Goal: Contribute content: Contribute content

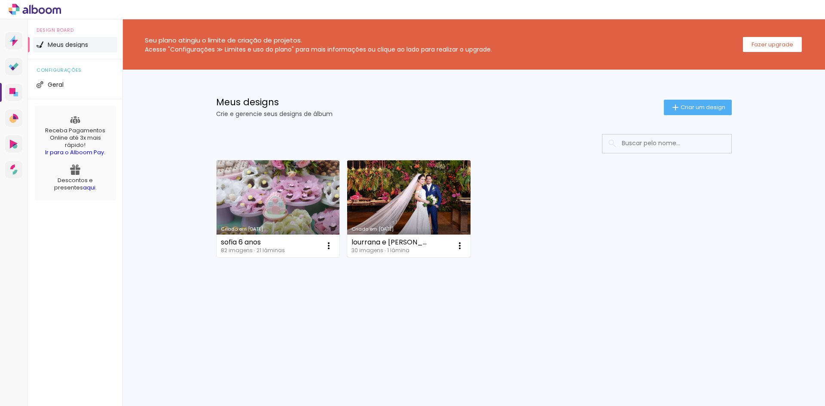
click at [447, 198] on link "Criado em [DATE]" at bounding box center [408, 208] width 123 height 97
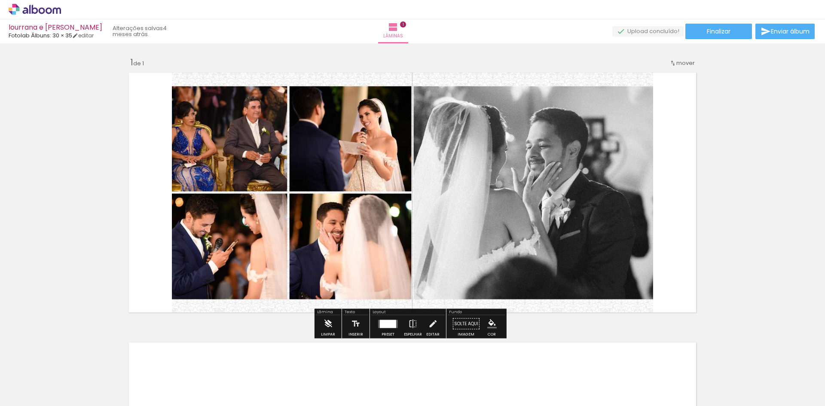
click at [326, 327] on iron-icon at bounding box center [327, 323] width 9 height 17
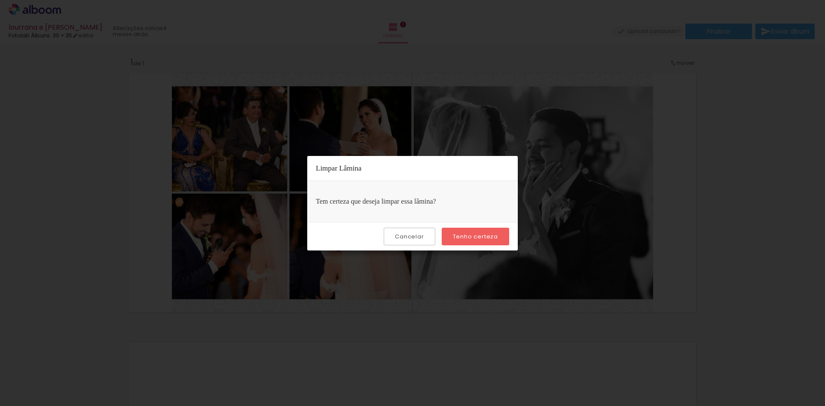
click at [654, 228] on iron-overlay-backdrop at bounding box center [412, 203] width 825 height 406
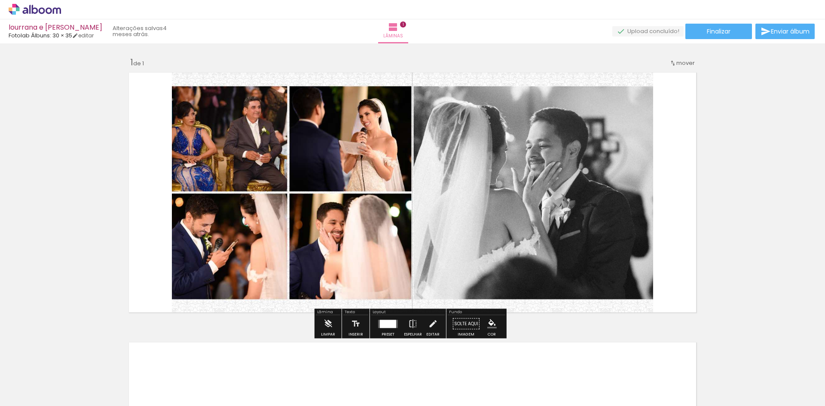
scroll to position [0, 692]
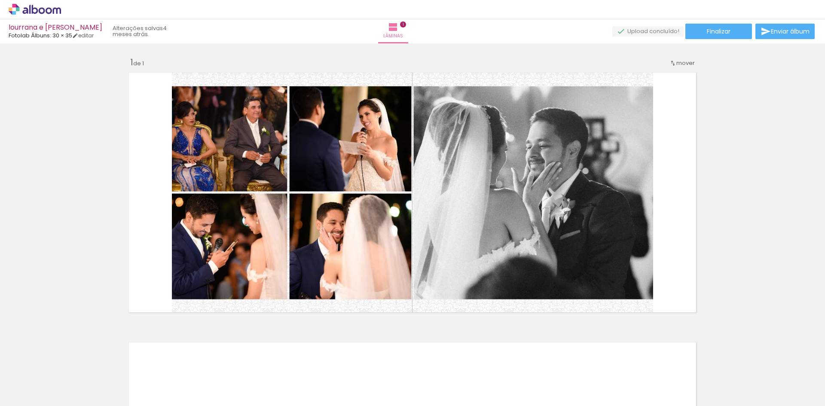
click at [497, 387] on iron-image at bounding box center [501, 377] width 44 height 23
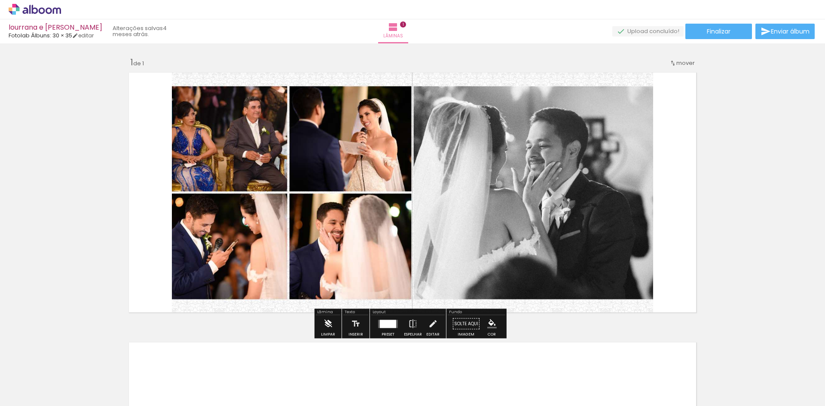
click at [325, 332] on div "Limpar" at bounding box center [328, 334] width 14 height 4
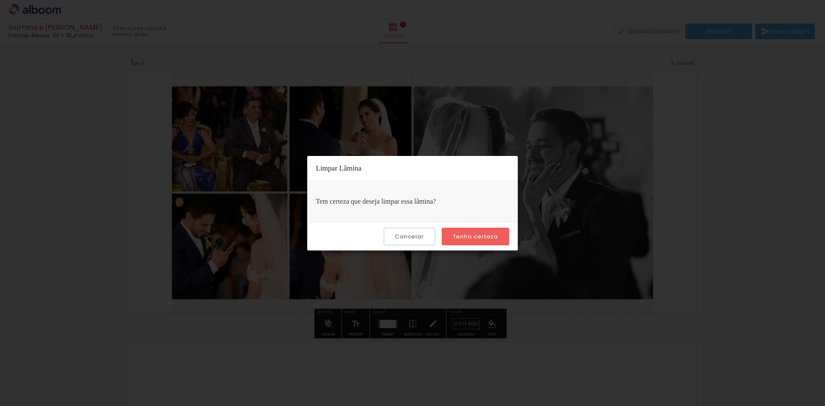
click at [0, 0] on slot "Tenho certeza" at bounding box center [0, 0] width 0 height 0
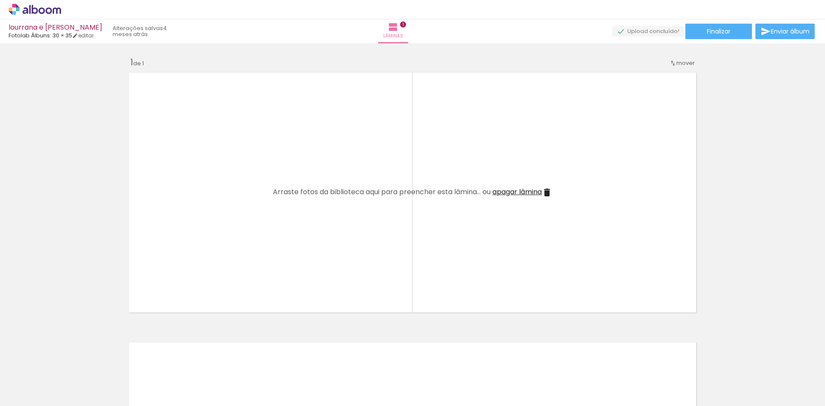
click at [71, 361] on iron-icon at bounding box center [67, 359] width 9 height 9
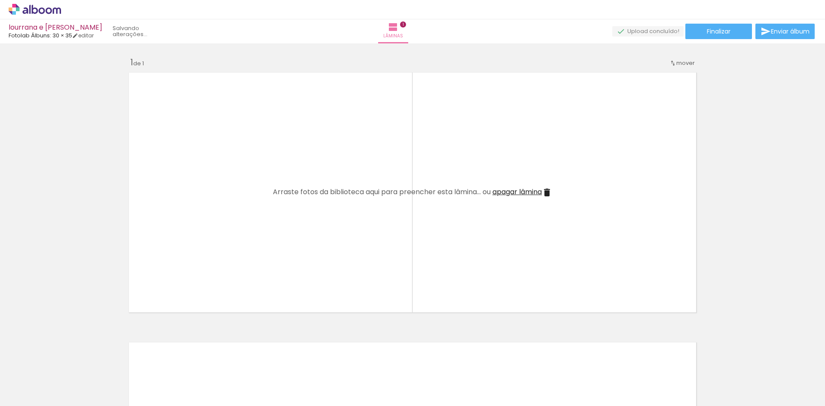
click at [71, 361] on iron-icon at bounding box center [67, 359] width 9 height 9
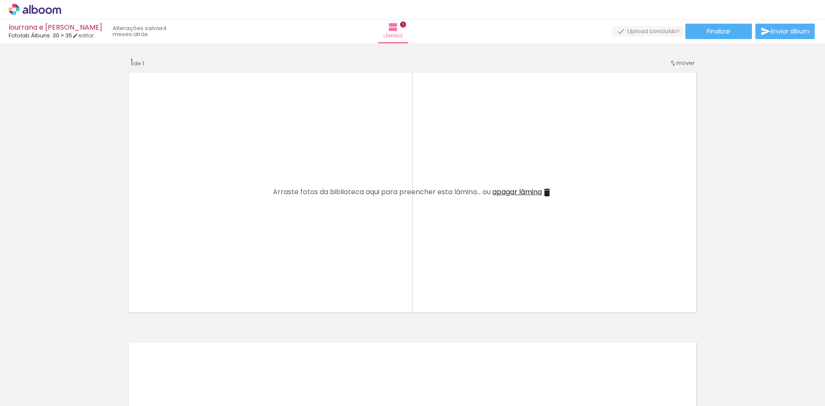
click at [71, 361] on iron-icon at bounding box center [67, 359] width 9 height 9
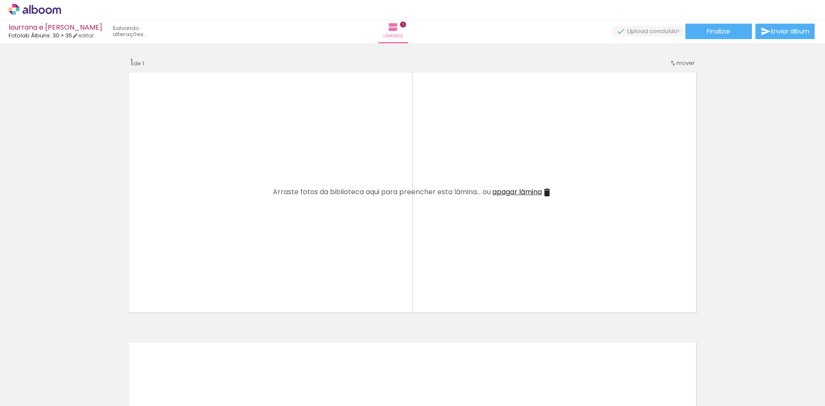
click at [71, 361] on iron-icon at bounding box center [67, 359] width 9 height 9
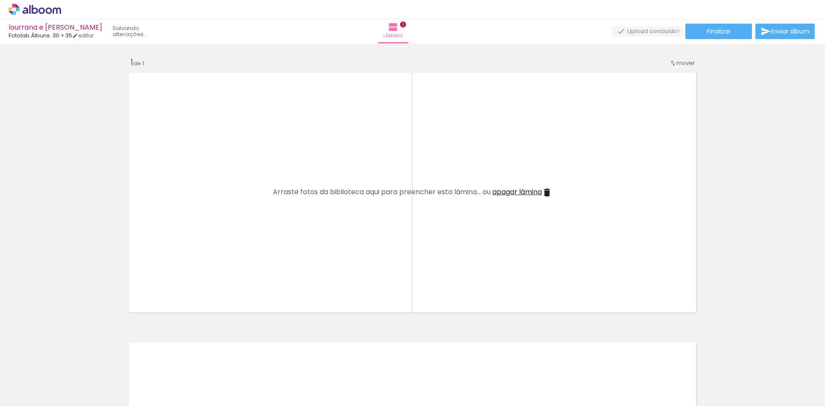
click at [71, 361] on iron-icon at bounding box center [67, 359] width 9 height 9
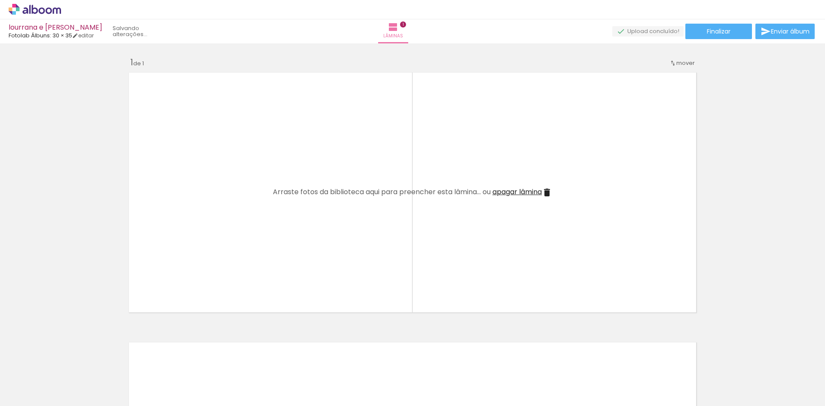
click at [71, 361] on iron-icon at bounding box center [67, 359] width 9 height 9
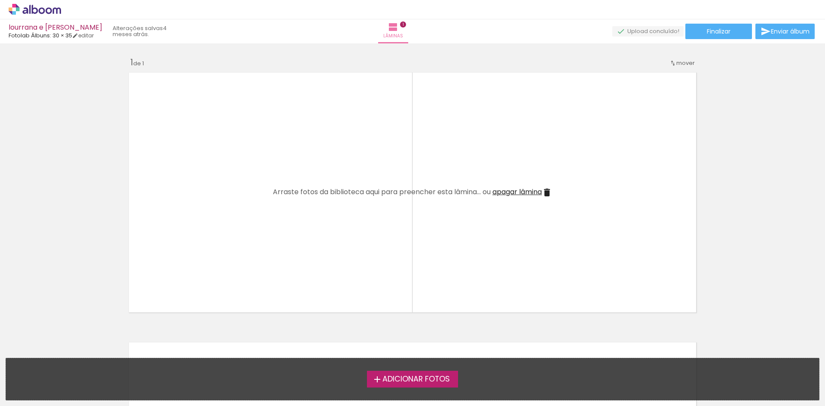
click at [71, 361] on div "Adicionar Fotos Solte suas fotos aqui..." at bounding box center [412, 379] width 813 height 42
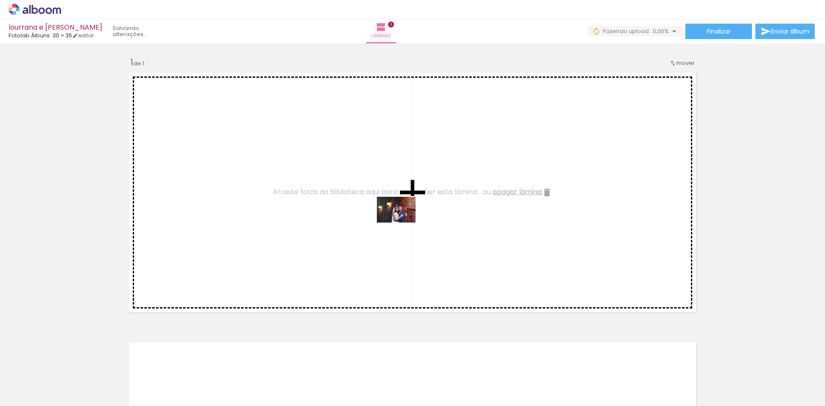
drag, startPoint x: 98, startPoint y: 385, endPoint x: 402, endPoint y: 223, distance: 344.7
click at [402, 223] on quentale-workspace at bounding box center [412, 203] width 825 height 406
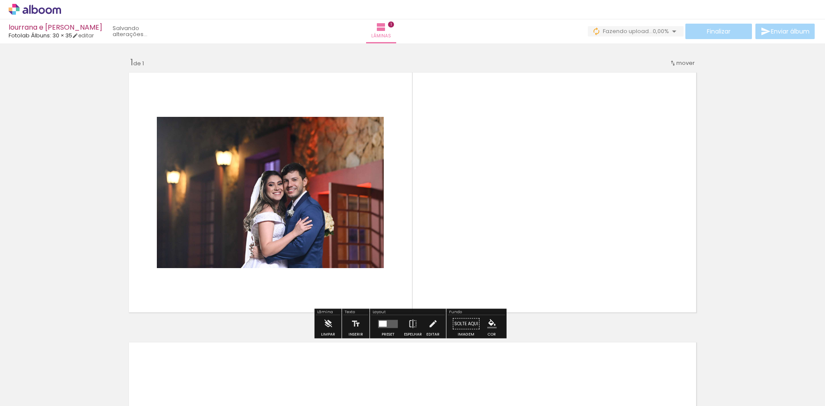
drag, startPoint x: 391, startPoint y: 324, endPoint x: 380, endPoint y: 328, distance: 11.4
click at [390, 324] on quentale-layouter at bounding box center [388, 324] width 20 height 8
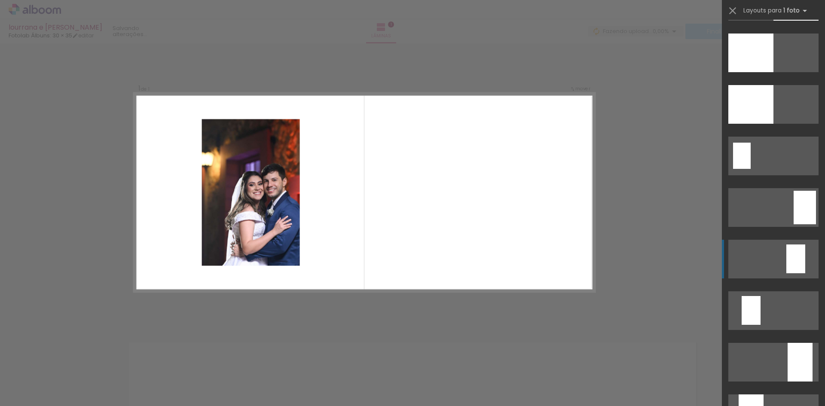
scroll to position [1460, 0]
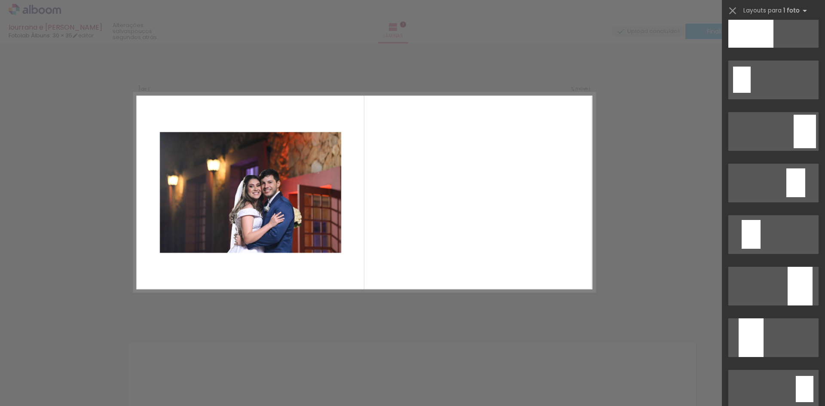
click at [558, 298] on div "Confirmar Cancelar" at bounding box center [412, 323] width 825 height 560
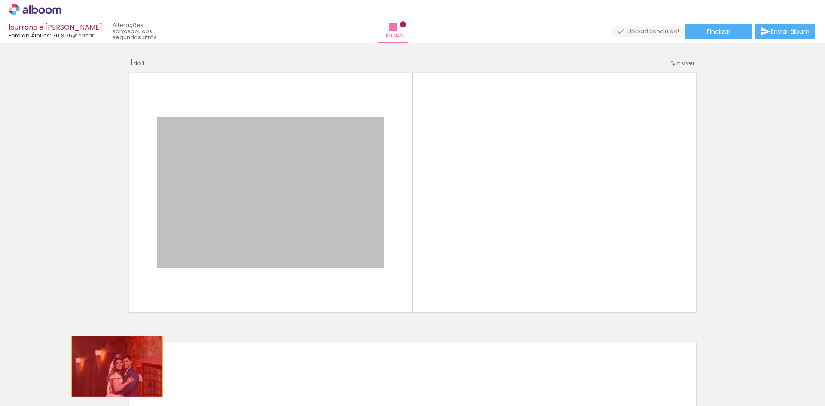
drag, startPoint x: 329, startPoint y: 212, endPoint x: 109, endPoint y: 381, distance: 278.2
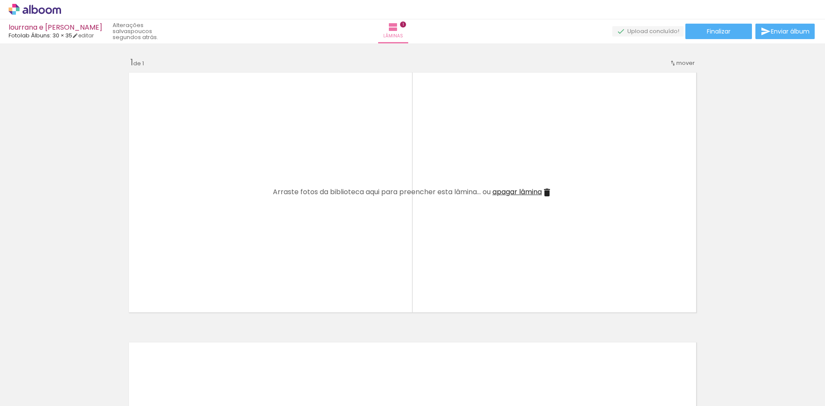
click at [68, 361] on iron-icon at bounding box center [67, 359] width 9 height 9
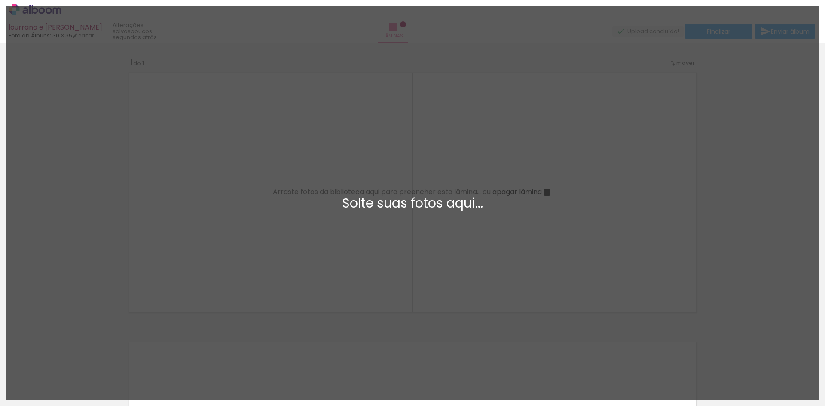
scroll to position [0, 0]
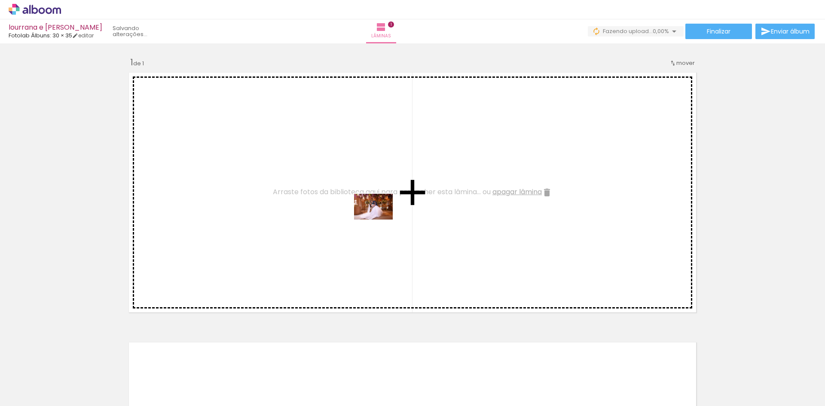
drag, startPoint x: 91, startPoint y: 376, endPoint x: 412, endPoint y: 204, distance: 364.6
click at [412, 204] on quentale-workspace at bounding box center [412, 203] width 825 height 406
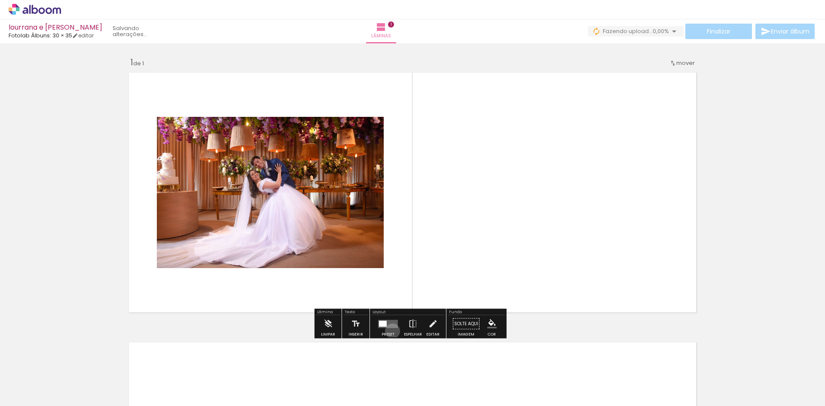
click at [390, 331] on div at bounding box center [387, 323] width 23 height 17
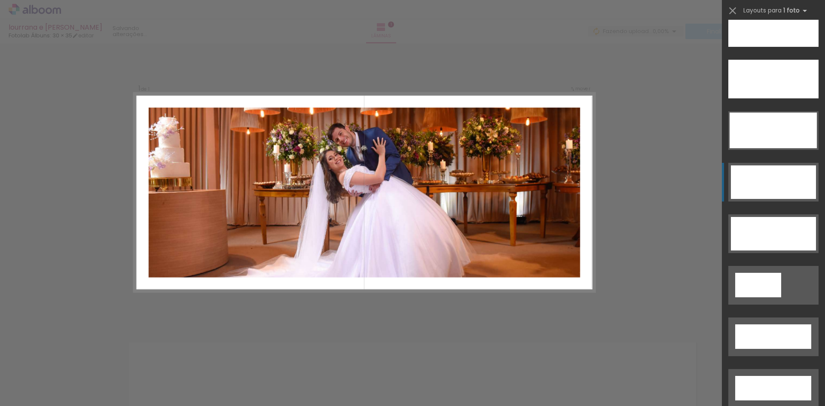
scroll to position [2655, 0]
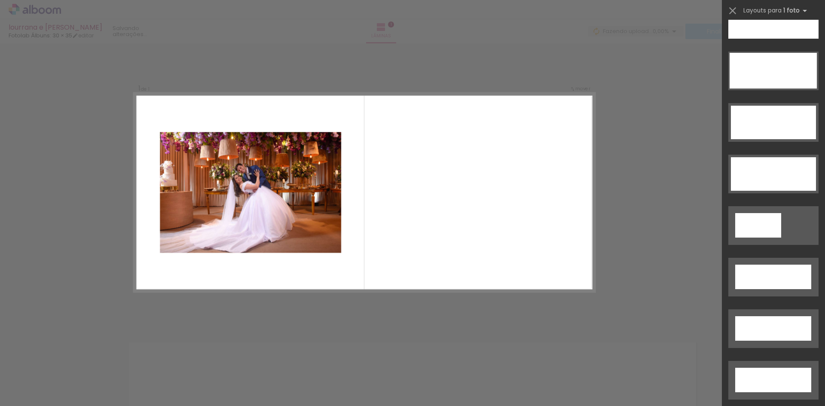
click at [202, 311] on div "Confirmar Cancelar" at bounding box center [412, 323] width 825 height 560
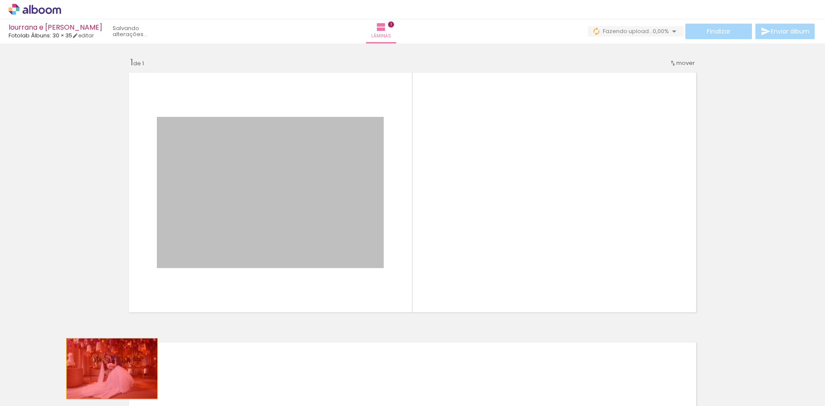
drag, startPoint x: 282, startPoint y: 198, endPoint x: 109, endPoint y: 369, distance: 243.3
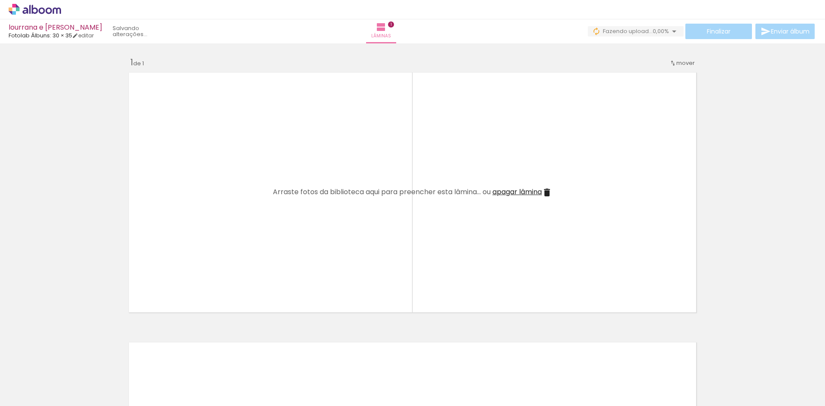
click at [72, 360] on iron-icon at bounding box center [67, 359] width 9 height 9
click at [69, 356] on iron-icon at bounding box center [67, 359] width 9 height 9
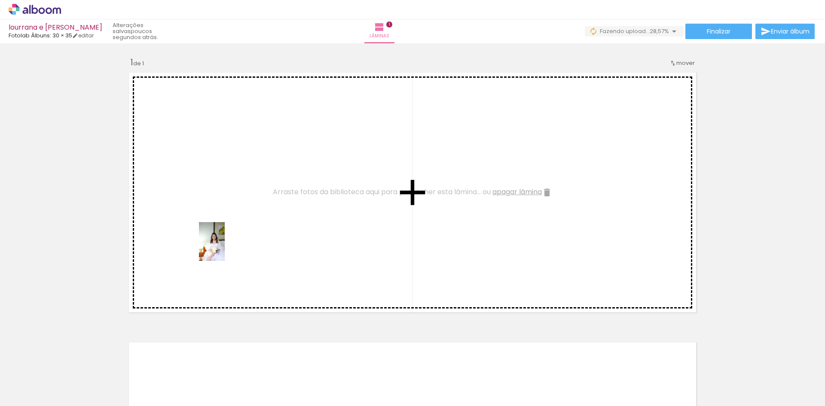
drag, startPoint x: 87, startPoint y: 387, endPoint x: 226, endPoint y: 247, distance: 197.7
click at [226, 247] on quentale-workspace at bounding box center [412, 203] width 825 height 406
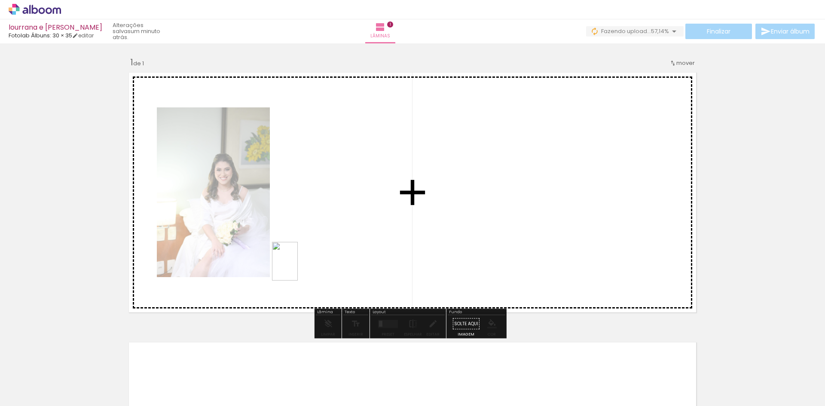
drag, startPoint x: 140, startPoint y: 389, endPoint x: 298, endPoint y: 268, distance: 199.4
click at [298, 268] on quentale-workspace at bounding box center [412, 203] width 825 height 406
drag, startPoint x: 189, startPoint y: 378, endPoint x: 466, endPoint y: 241, distance: 309.3
click at [466, 241] on quentale-workspace at bounding box center [412, 203] width 825 height 406
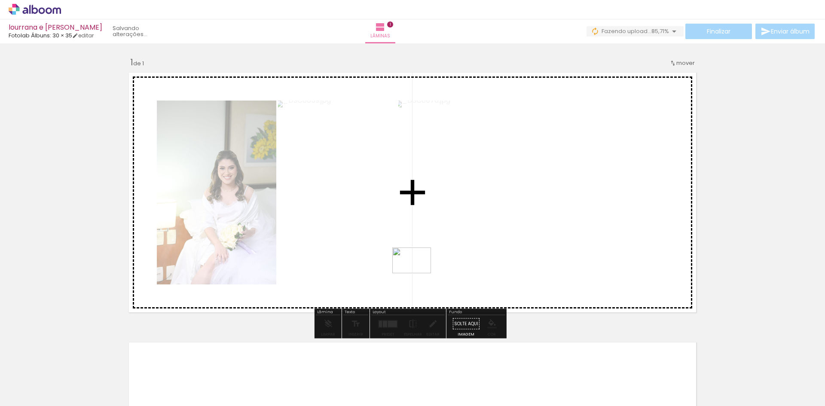
drag, startPoint x: 236, startPoint y: 384, endPoint x: 418, endPoint y: 273, distance: 212.6
click at [418, 273] on quentale-workspace at bounding box center [412, 203] width 825 height 406
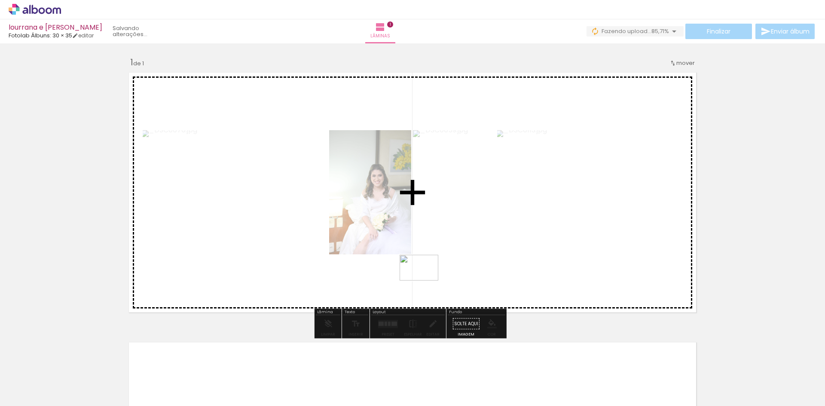
drag, startPoint x: 294, startPoint y: 390, endPoint x: 411, endPoint y: 296, distance: 149.4
click at [432, 278] on quentale-workspace at bounding box center [412, 203] width 825 height 406
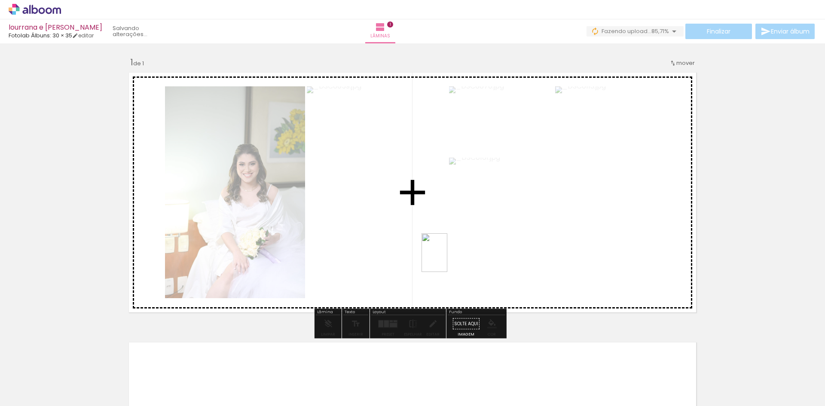
drag, startPoint x: 331, startPoint y: 374, endPoint x: 453, endPoint y: 256, distance: 169.8
click at [453, 255] on quentale-workspace at bounding box center [412, 203] width 825 height 406
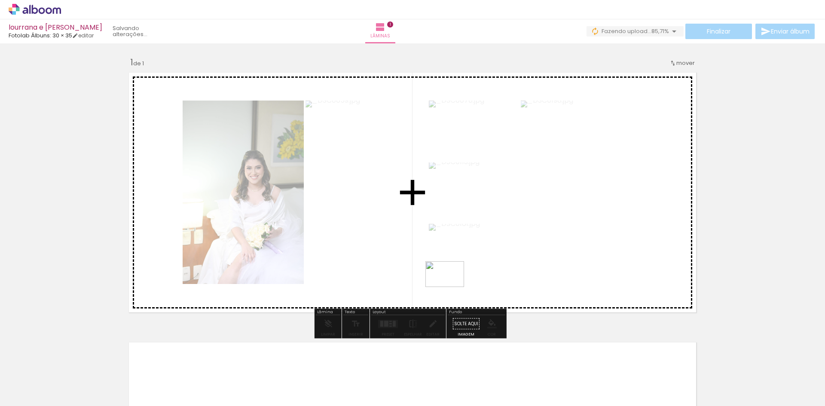
drag, startPoint x: 381, startPoint y: 381, endPoint x: 451, endPoint y: 287, distance: 117.0
click at [451, 287] on quentale-workspace at bounding box center [412, 203] width 825 height 406
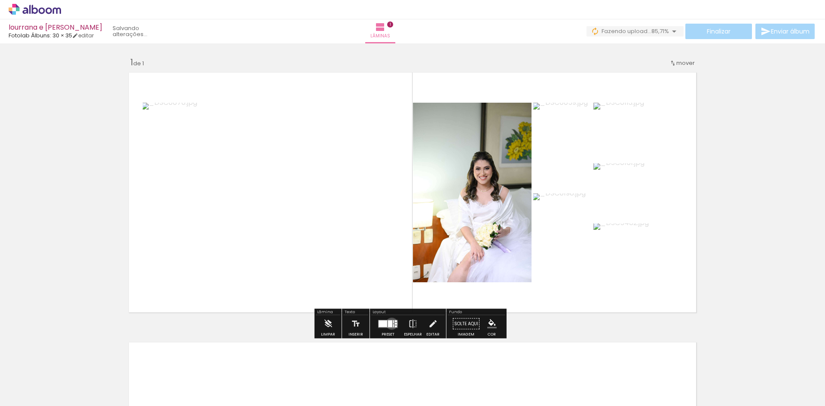
click at [390, 323] on div at bounding box center [390, 323] width 4 height 7
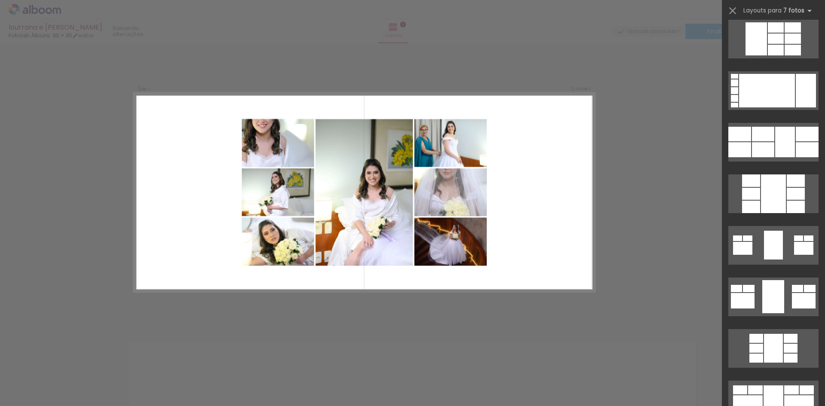
scroll to position [4510, 0]
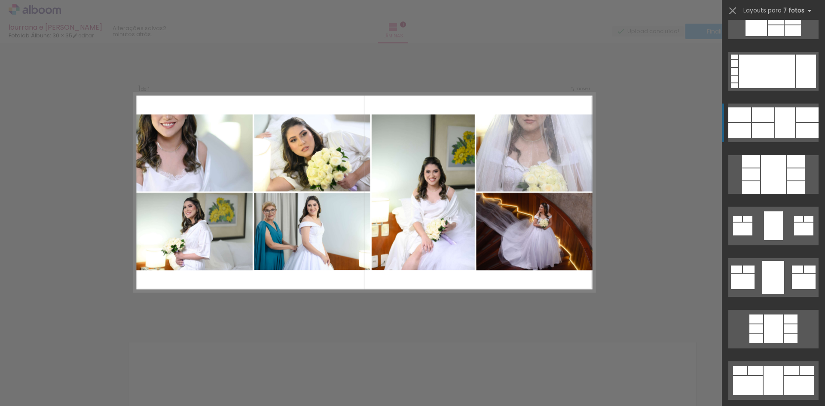
click at [808, 128] on div at bounding box center [807, 130] width 23 height 15
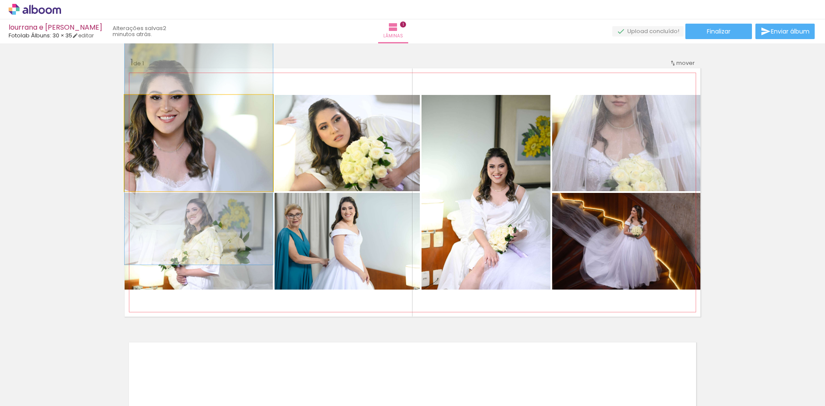
drag, startPoint x: 229, startPoint y: 164, endPoint x: 253, endPoint y: 174, distance: 25.8
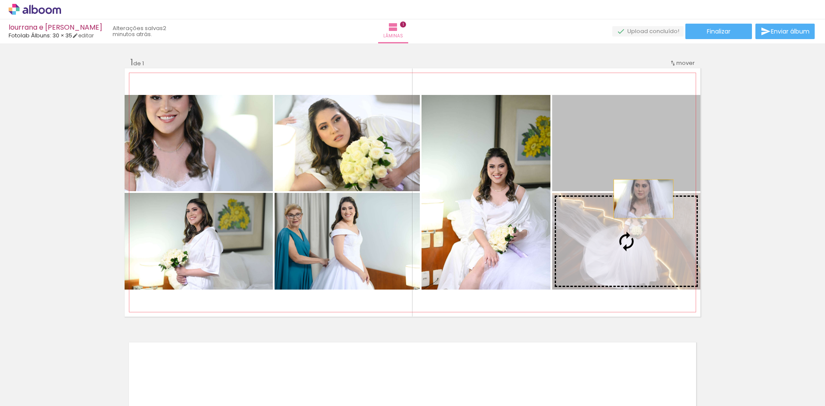
drag, startPoint x: 648, startPoint y: 167, endPoint x: 640, endPoint y: 199, distance: 32.8
click at [0, 0] on slot at bounding box center [0, 0] width 0 height 0
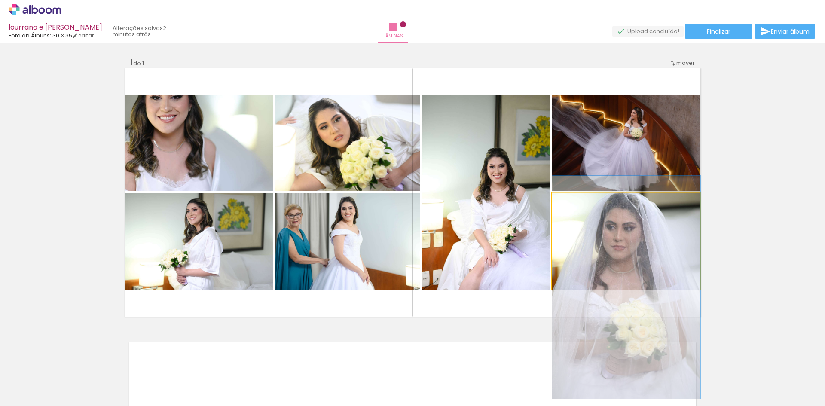
drag, startPoint x: 650, startPoint y: 240, endPoint x: 644, endPoint y: 286, distance: 46.4
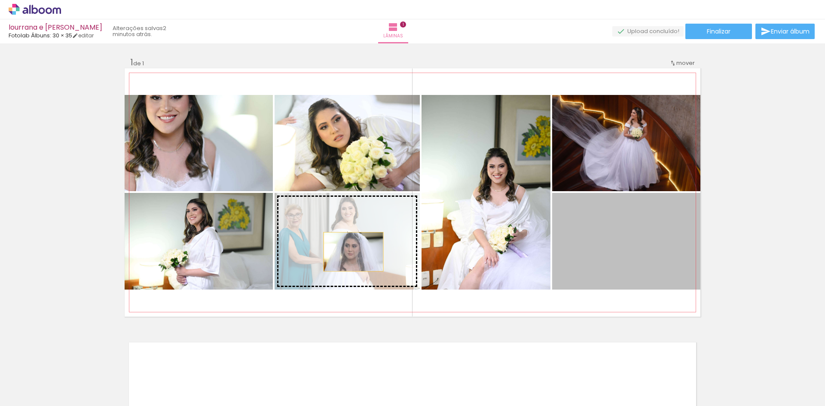
drag, startPoint x: 644, startPoint y: 271, endPoint x: 350, endPoint y: 252, distance: 294.9
click at [0, 0] on slot at bounding box center [0, 0] width 0 height 0
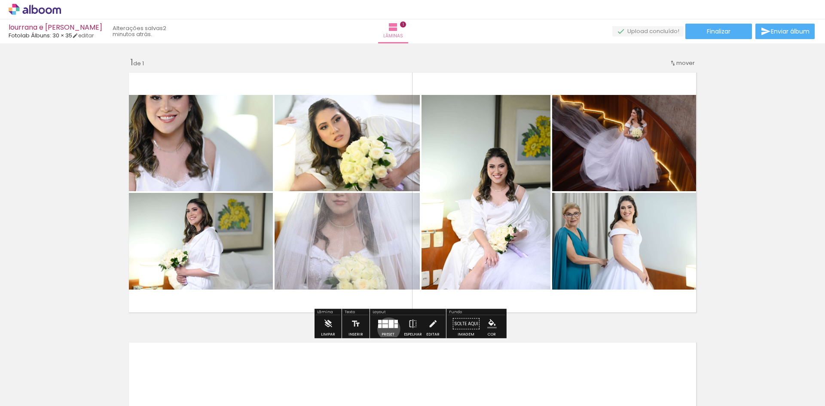
click at [387, 329] on div at bounding box center [387, 323] width 23 height 17
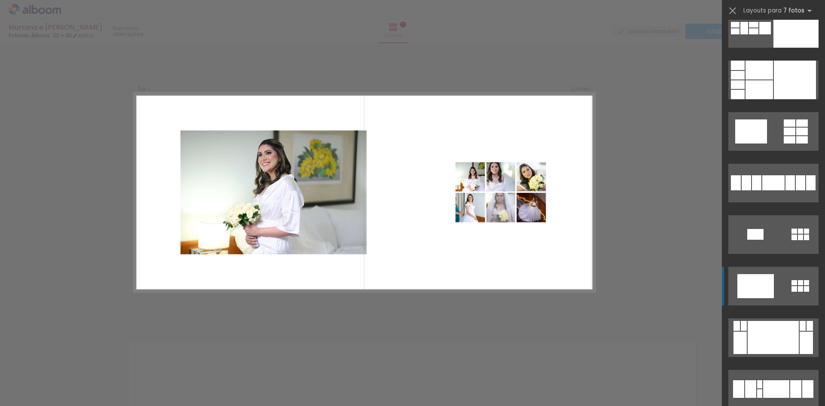
scroll to position [4974, 0]
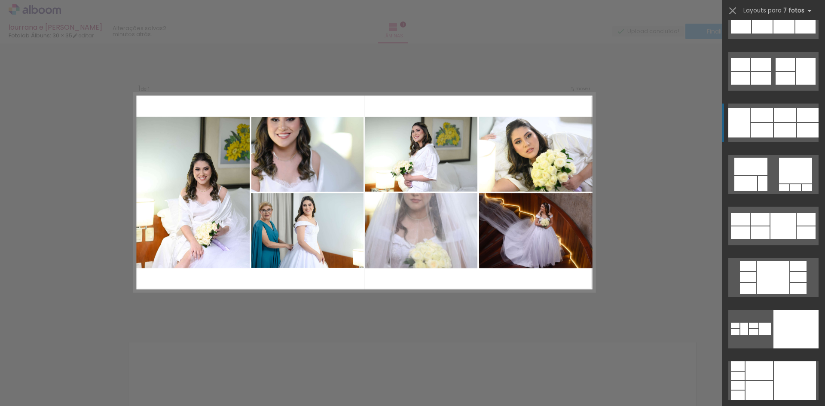
click at [774, 126] on div at bounding box center [785, 130] width 22 height 15
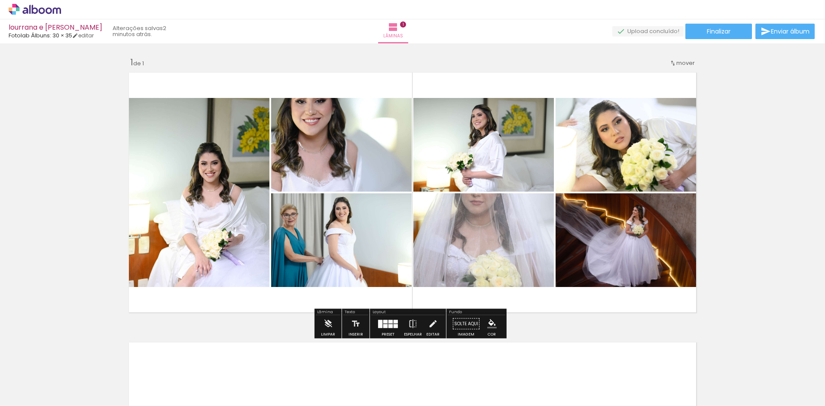
click at [388, 321] on div at bounding box center [390, 321] width 4 height 3
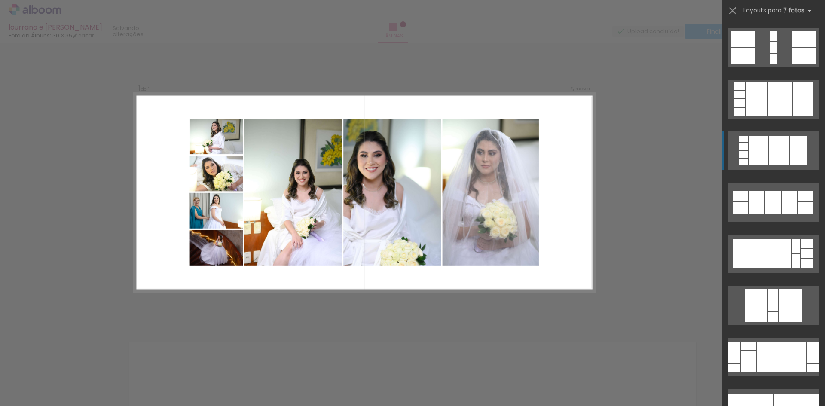
scroll to position [0, 0]
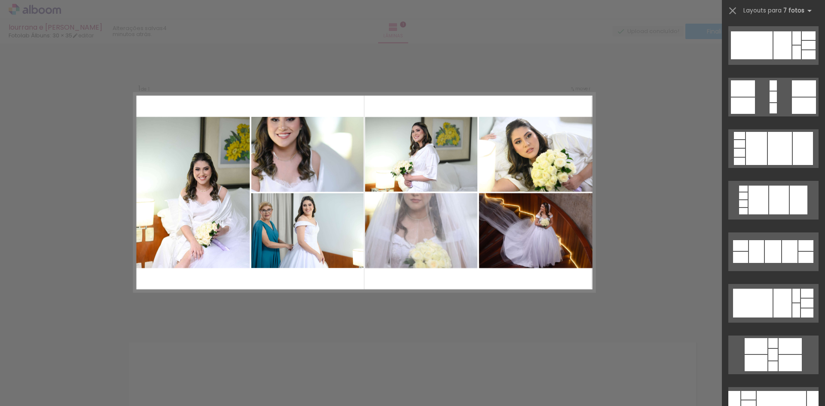
click at [619, 221] on div "Confirmar Cancelar" at bounding box center [412, 323] width 825 height 560
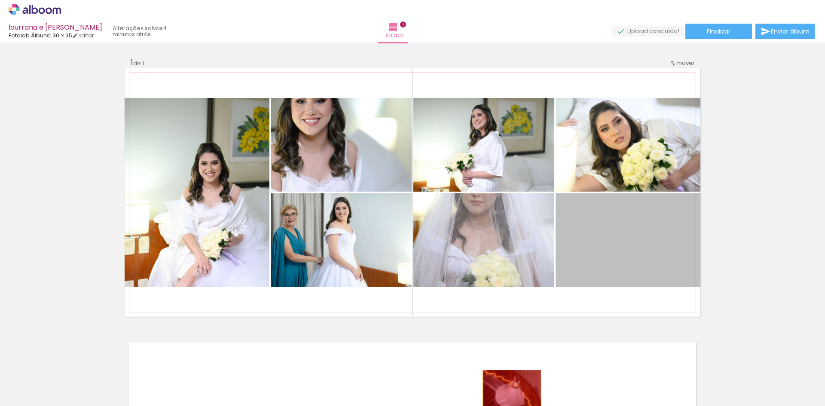
drag, startPoint x: 597, startPoint y: 243, endPoint x: 509, endPoint y: 389, distance: 170.5
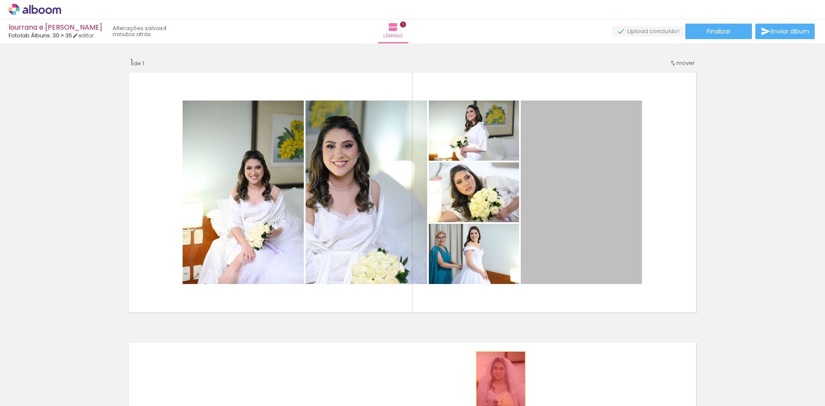
drag, startPoint x: 582, startPoint y: 234, endPoint x: 497, endPoint y: 388, distance: 175.7
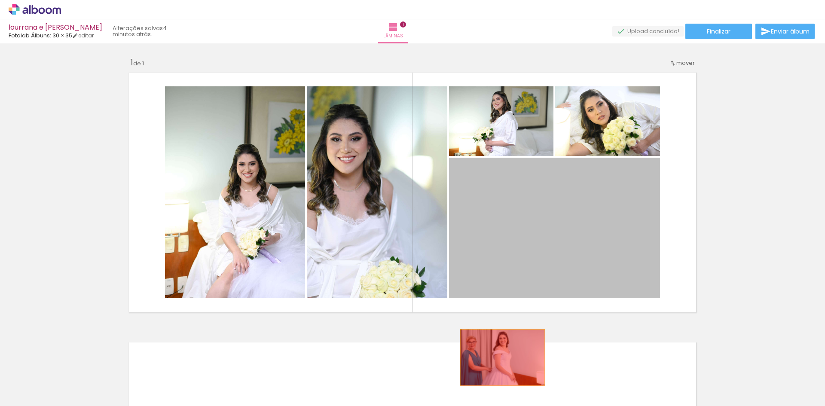
drag, startPoint x: 577, startPoint y: 215, endPoint x: 499, endPoint y: 357, distance: 162.4
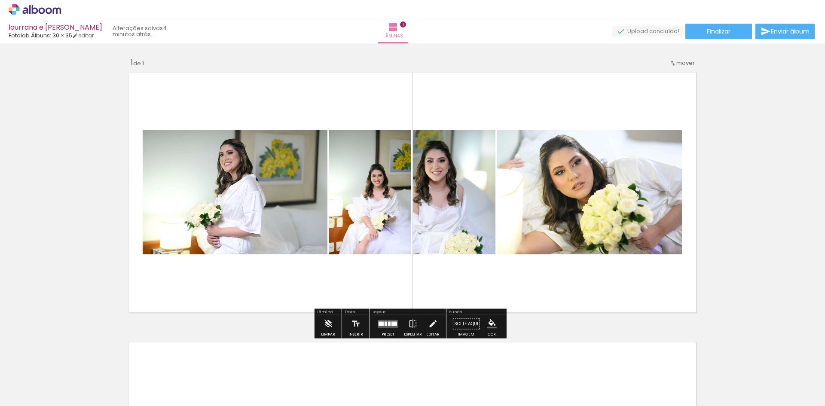
click at [384, 320] on quentale-layouter at bounding box center [388, 324] width 20 height 8
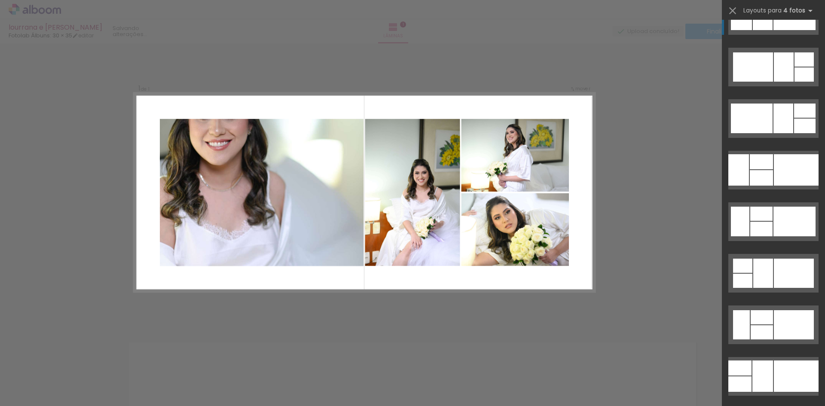
scroll to position [2749, 0]
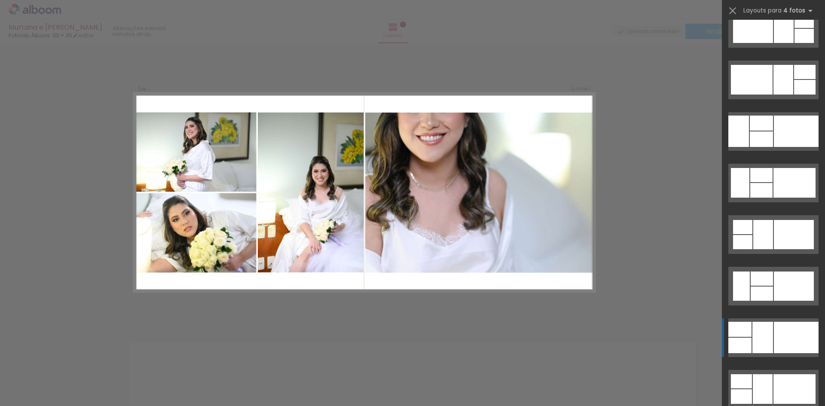
click at [803, 335] on div at bounding box center [796, 337] width 45 height 31
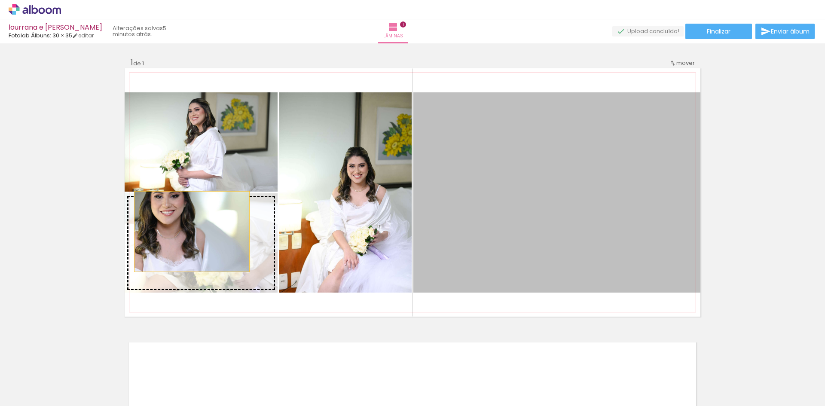
drag, startPoint x: 625, startPoint y: 212, endPoint x: 187, endPoint y: 232, distance: 438.1
click at [0, 0] on slot at bounding box center [0, 0] width 0 height 0
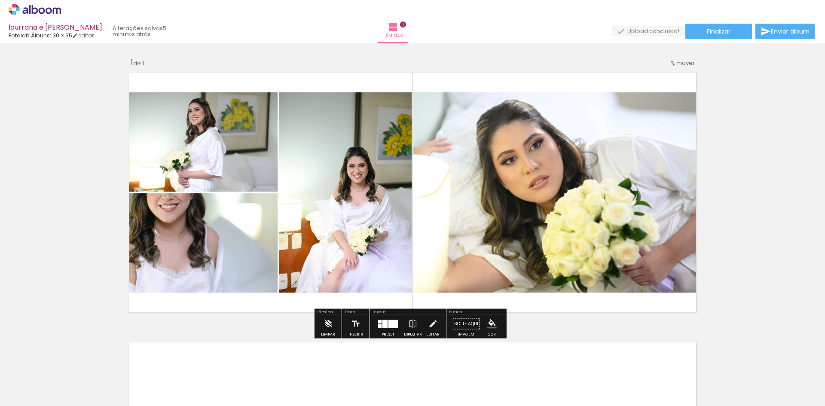
click at [389, 319] on div at bounding box center [387, 323] width 23 height 17
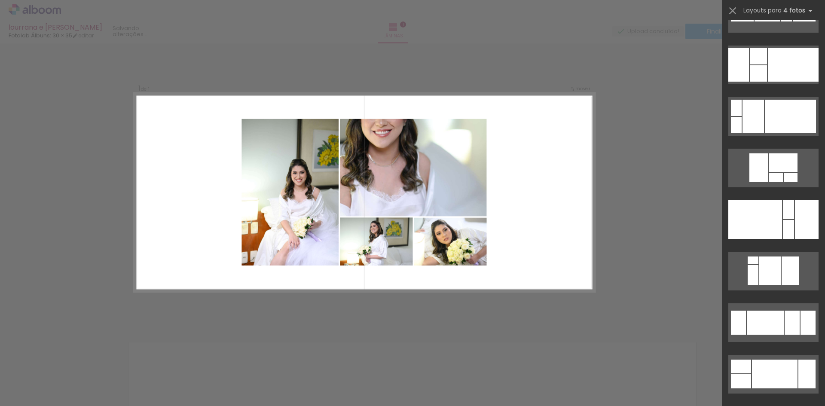
scroll to position [6177, 0]
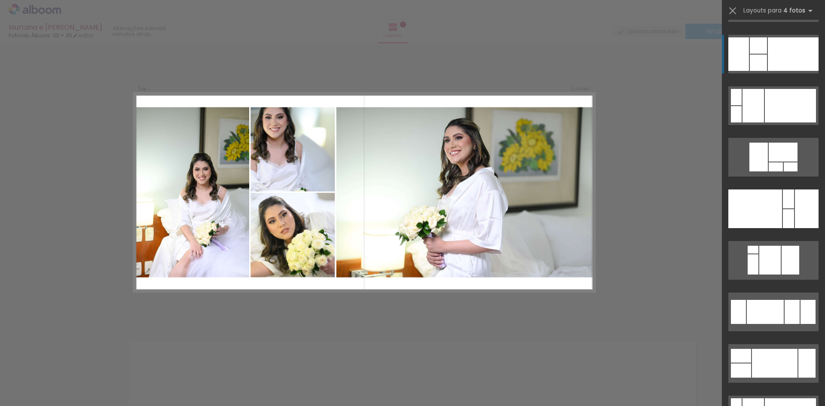
click at [787, 53] on div at bounding box center [793, 54] width 51 height 34
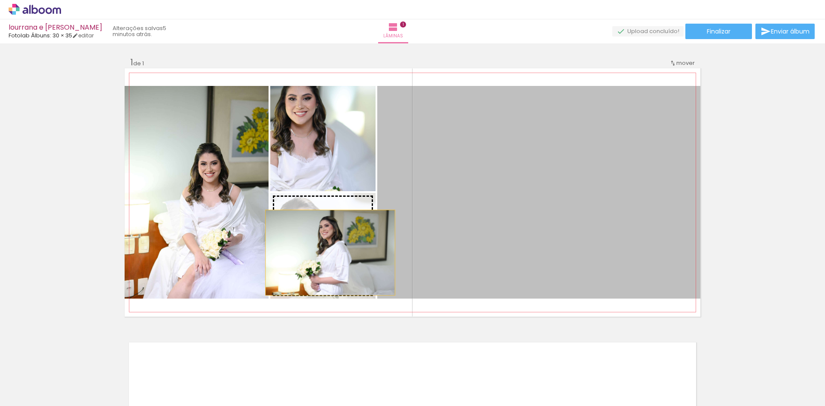
drag, startPoint x: 616, startPoint y: 169, endPoint x: 327, endPoint y: 253, distance: 300.9
click at [0, 0] on slot at bounding box center [0, 0] width 0 height 0
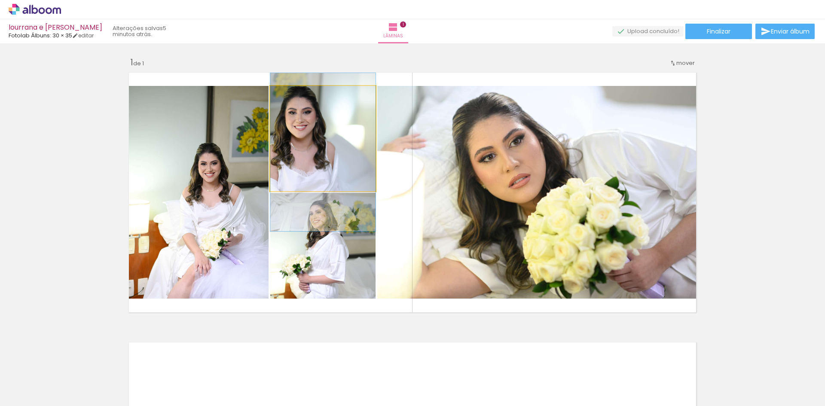
drag, startPoint x: 344, startPoint y: 173, endPoint x: 363, endPoint y: 187, distance: 23.4
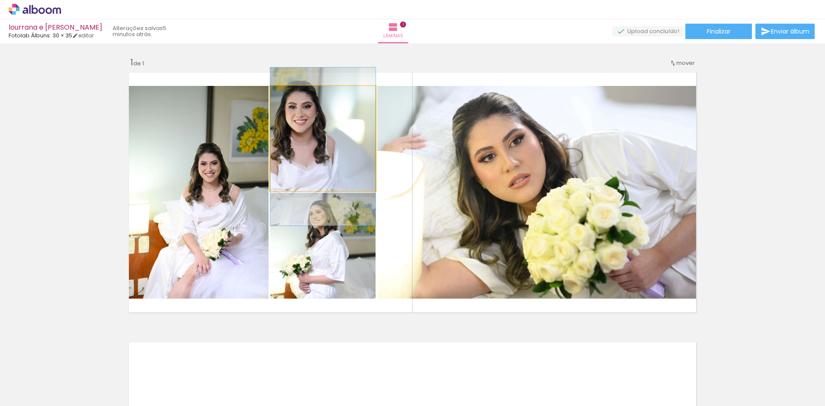
drag, startPoint x: 354, startPoint y: 178, endPoint x: 358, endPoint y: 175, distance: 4.9
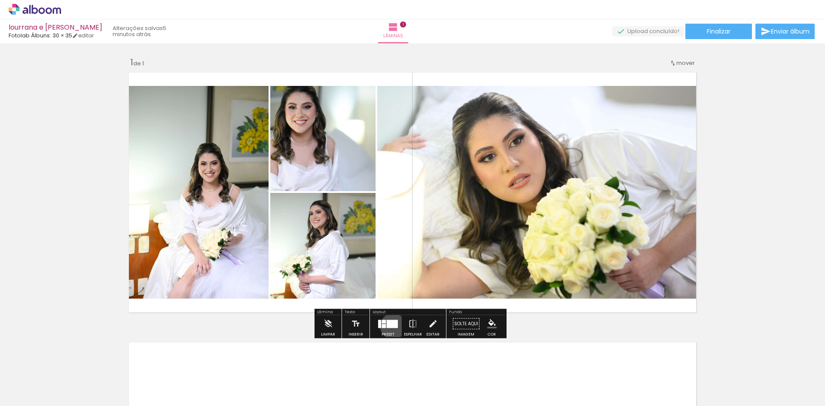
click at [391, 326] on div at bounding box center [392, 324] width 11 height 8
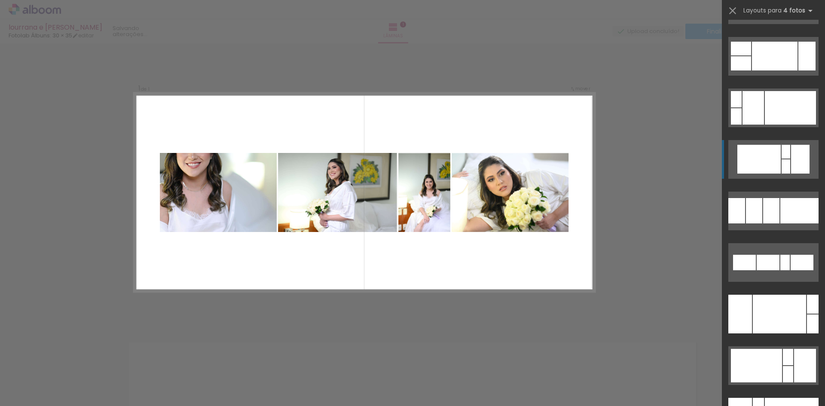
scroll to position [6486, 0]
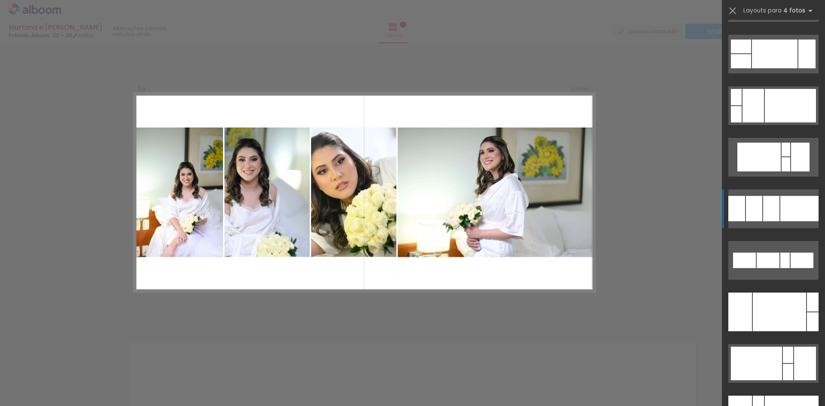
click at [782, 208] on div at bounding box center [799, 208] width 38 height 25
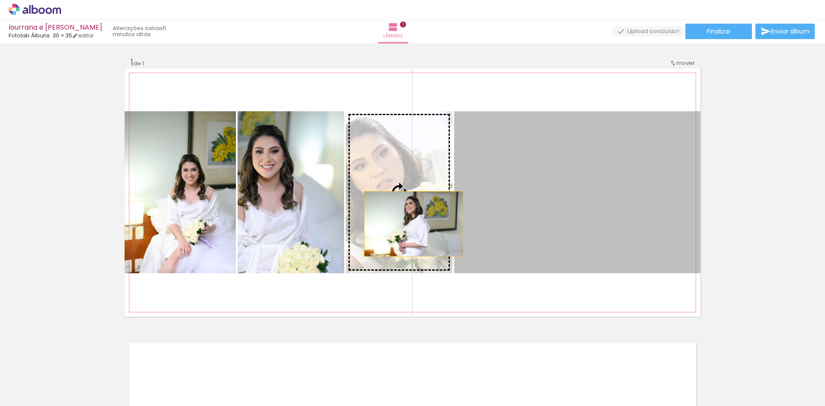
drag, startPoint x: 612, startPoint y: 226, endPoint x: 410, endPoint y: 224, distance: 201.5
click at [0, 0] on slot at bounding box center [0, 0] width 0 height 0
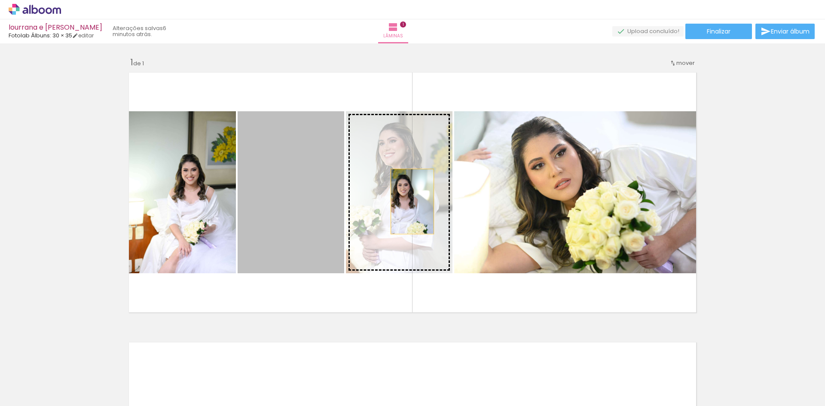
drag, startPoint x: 311, startPoint y: 212, endPoint x: 409, endPoint y: 201, distance: 98.5
click at [0, 0] on slot at bounding box center [0, 0] width 0 height 0
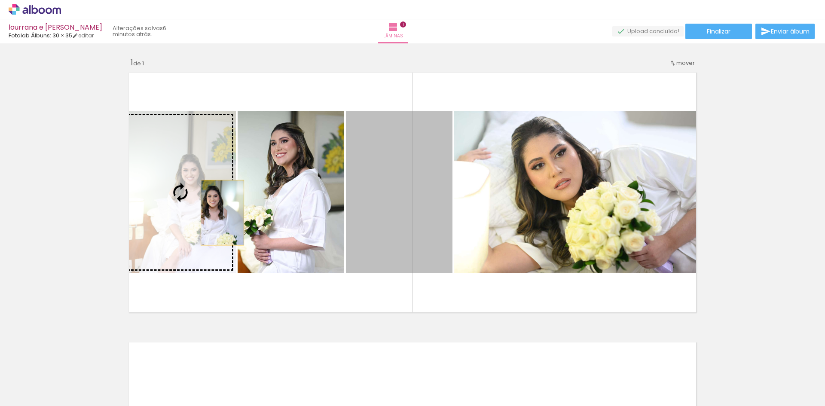
drag, startPoint x: 420, startPoint y: 206, endPoint x: 210, endPoint y: 211, distance: 210.5
click at [0, 0] on slot at bounding box center [0, 0] width 0 height 0
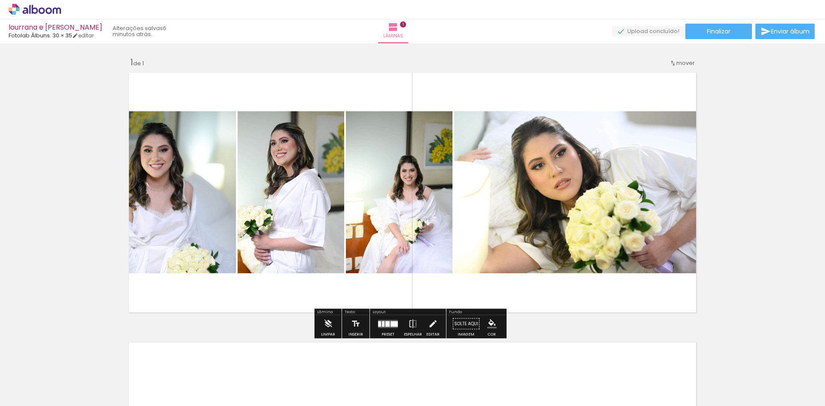
click at [385, 326] on div at bounding box center [387, 324] width 4 height 6
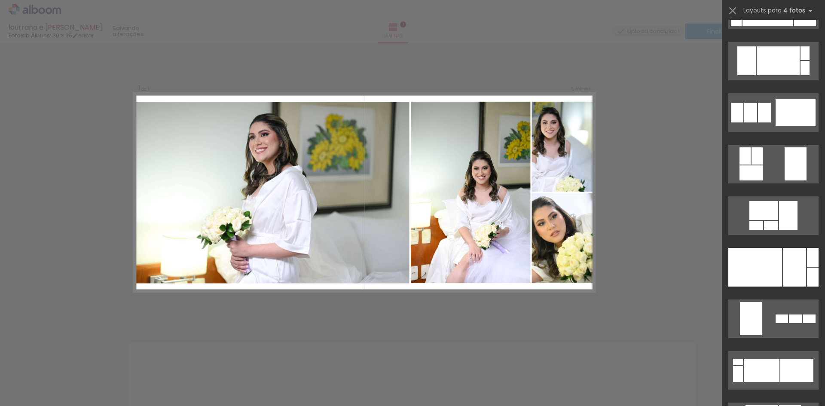
scroll to position [6993, 0]
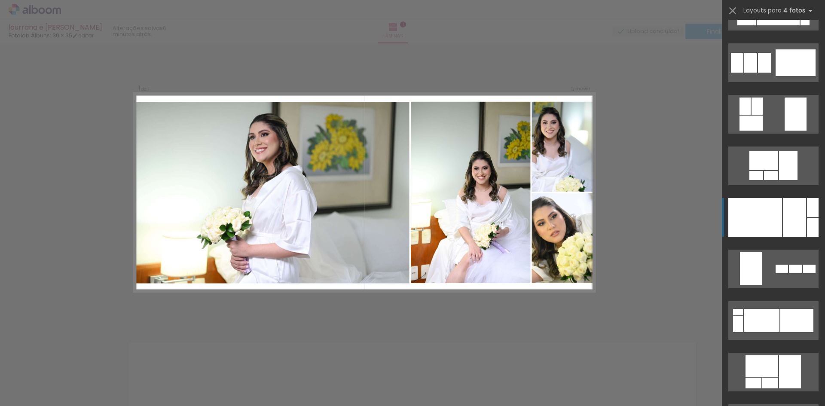
drag, startPoint x: 796, startPoint y: 216, endPoint x: 793, endPoint y: 220, distance: 4.9
click at [796, 217] on div at bounding box center [794, 217] width 23 height 39
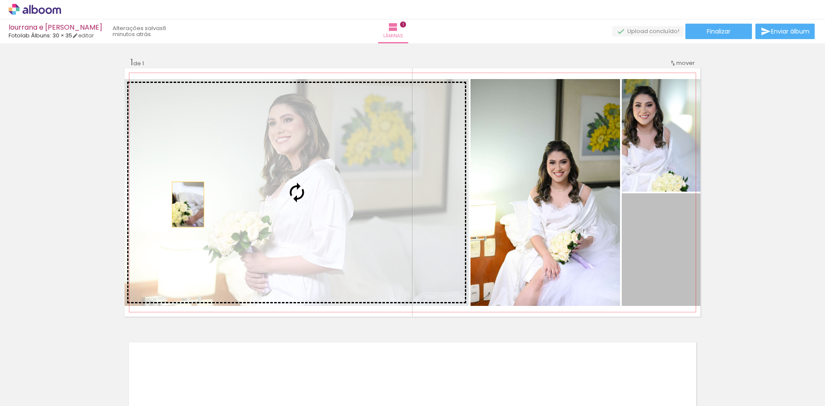
drag, startPoint x: 673, startPoint y: 262, endPoint x: 208, endPoint y: 204, distance: 467.9
click at [0, 0] on slot at bounding box center [0, 0] width 0 height 0
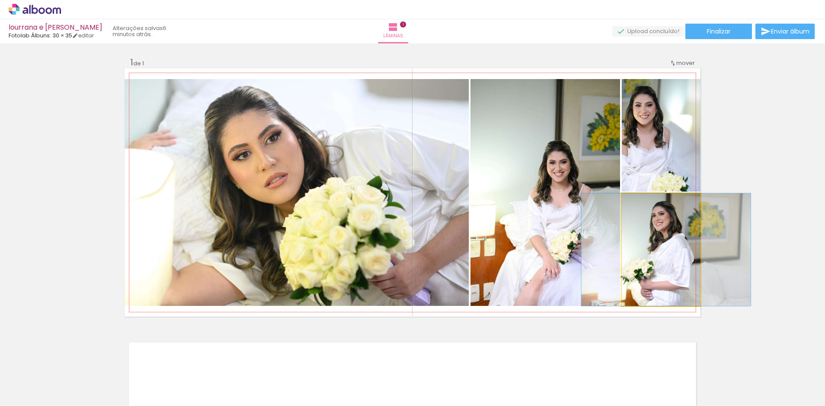
drag, startPoint x: 653, startPoint y: 250, endPoint x: 657, endPoint y: 248, distance: 4.4
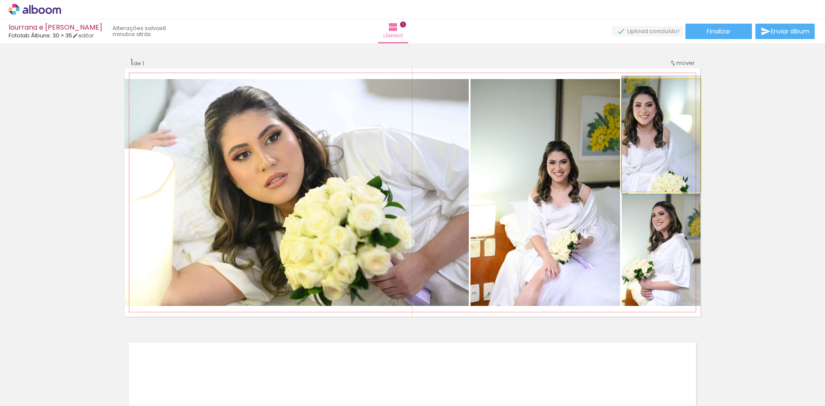
drag, startPoint x: 664, startPoint y: 172, endPoint x: 671, endPoint y: 172, distance: 7.7
drag, startPoint x: 658, startPoint y: 178, endPoint x: 659, endPoint y: 168, distance: 9.5
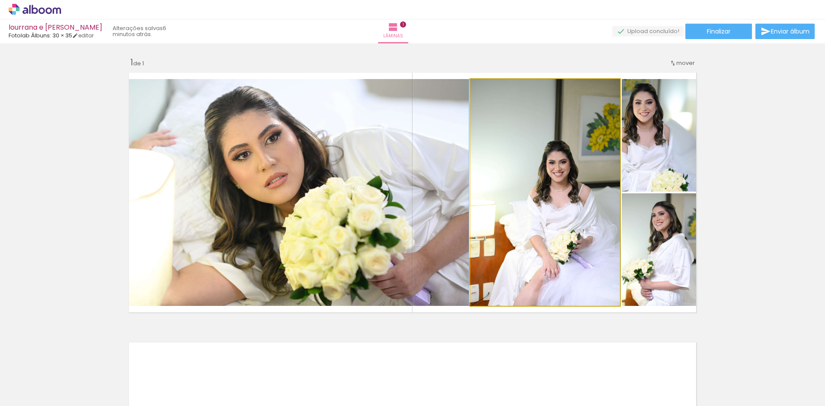
drag, startPoint x: 581, startPoint y: 230, endPoint x: 578, endPoint y: 224, distance: 7.1
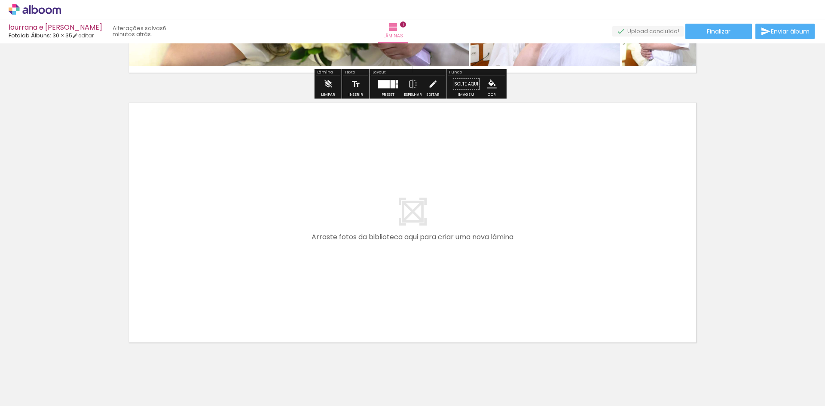
scroll to position [264, 0]
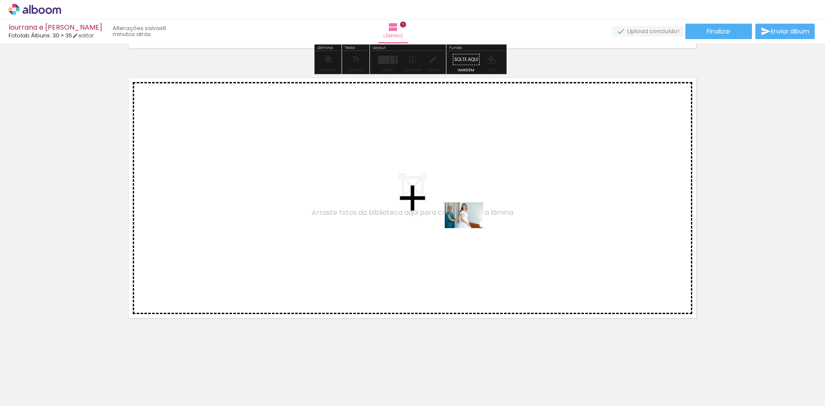
drag, startPoint x: 293, startPoint y: 383, endPoint x: 470, endPoint y: 228, distance: 235.7
click at [470, 228] on quentale-workspace at bounding box center [412, 203] width 825 height 406
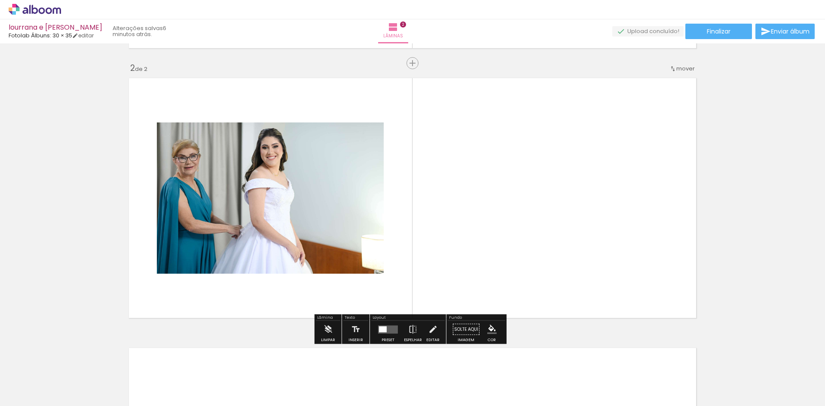
scroll to position [265, 0]
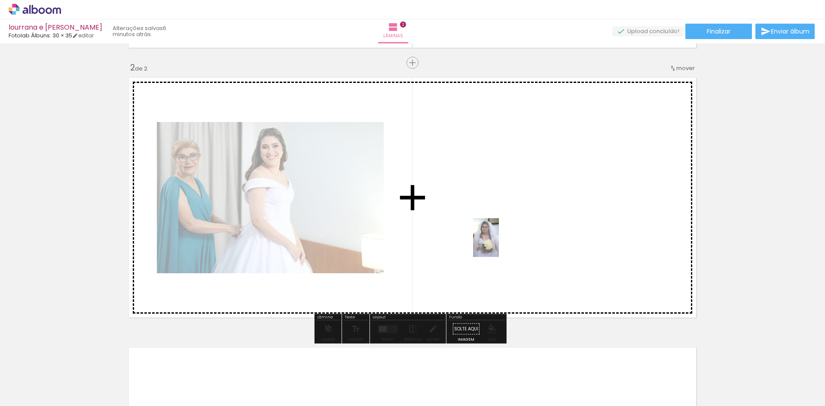
drag, startPoint x: 332, startPoint y: 380, endPoint x: 497, endPoint y: 265, distance: 201.6
click at [543, 211] on quentale-workspace at bounding box center [412, 203] width 825 height 406
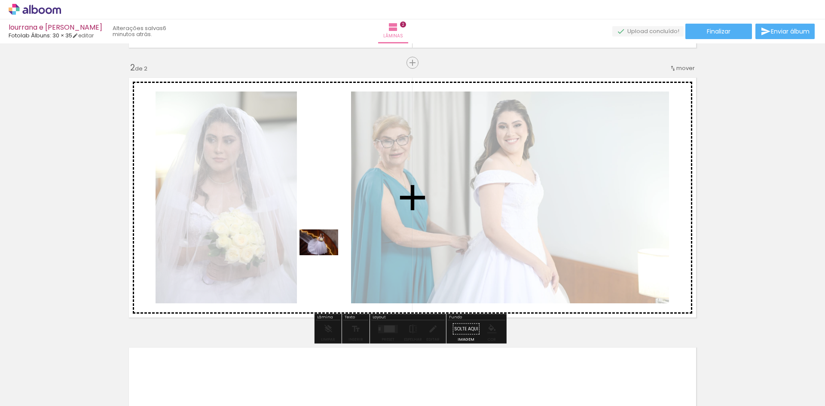
drag, startPoint x: 384, startPoint y: 384, endPoint x: 325, endPoint y: 254, distance: 142.4
click at [325, 254] on quentale-workspace at bounding box center [412, 203] width 825 height 406
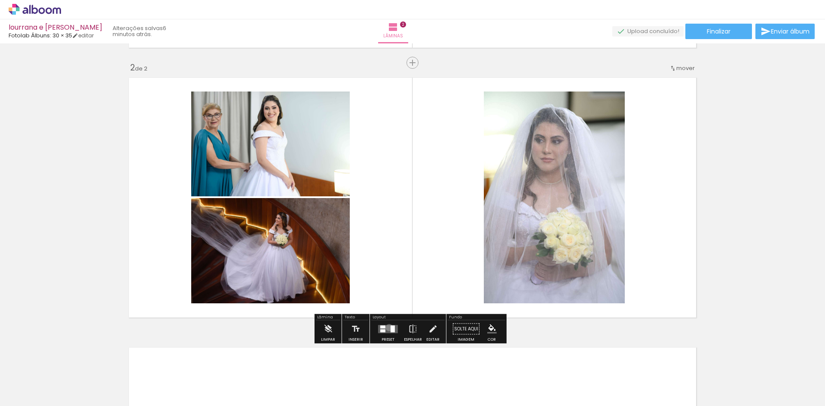
click at [387, 327] on quentale-layouter at bounding box center [388, 329] width 20 height 8
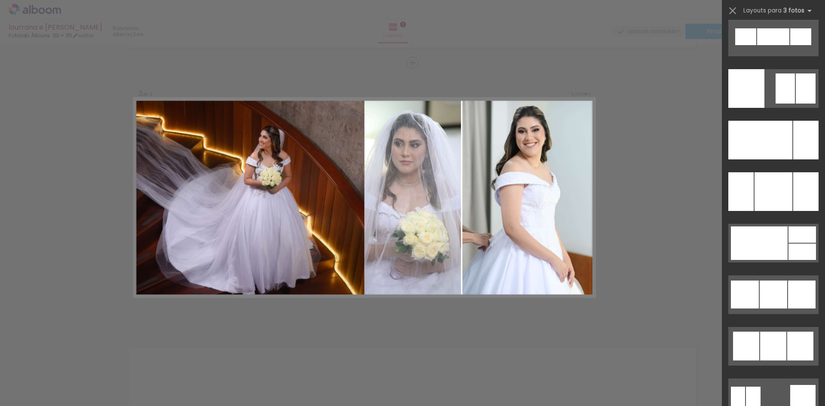
scroll to position [6873, 0]
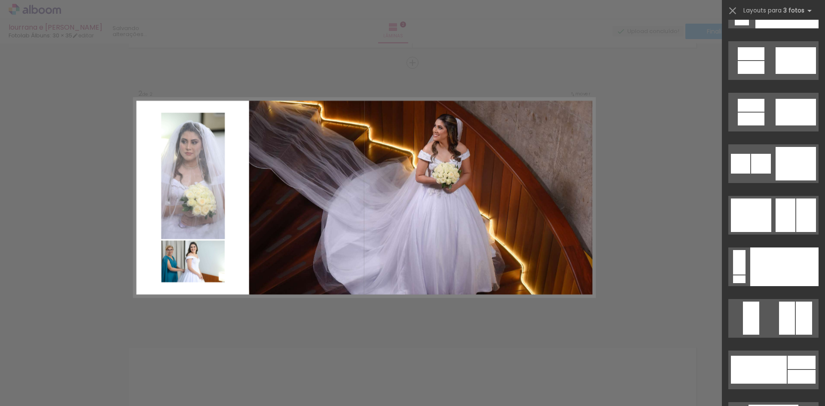
scroll to position [9321, 0]
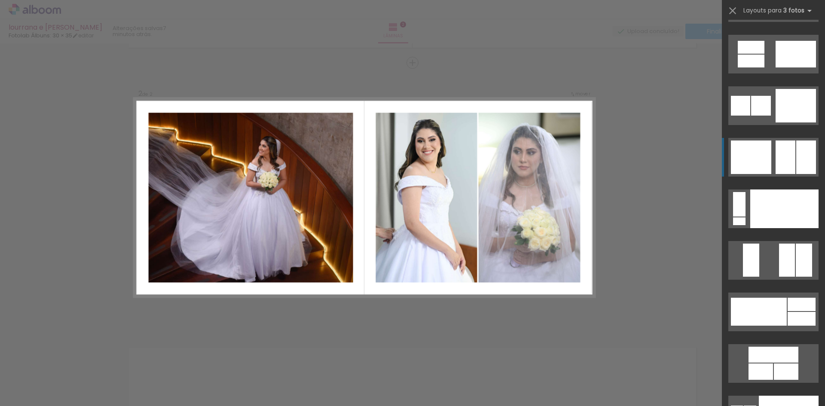
click at [792, 162] on quentale-layouter at bounding box center [773, 157] width 90 height 39
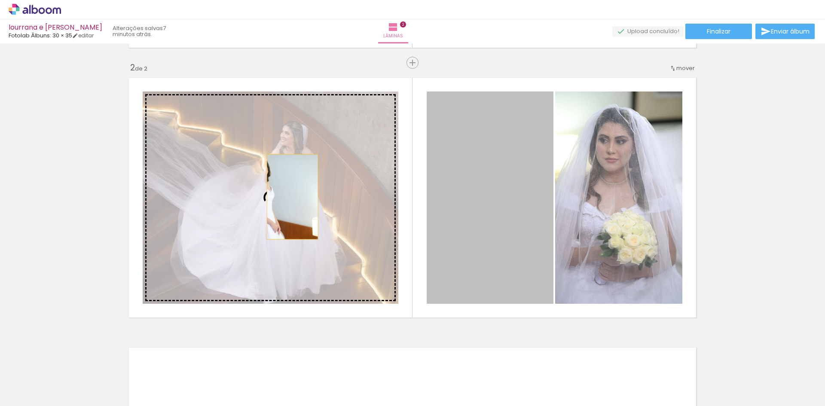
drag, startPoint x: 501, startPoint y: 217, endPoint x: 289, endPoint y: 197, distance: 212.7
click at [0, 0] on slot at bounding box center [0, 0] width 0 height 0
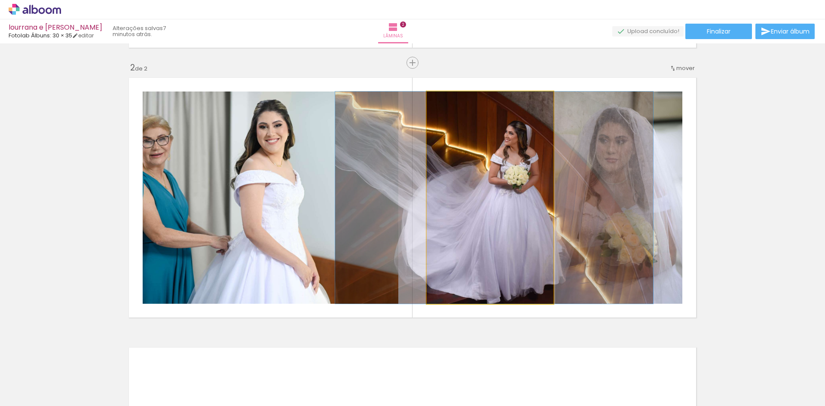
drag, startPoint x: 503, startPoint y: 238, endPoint x: 507, endPoint y: 239, distance: 4.6
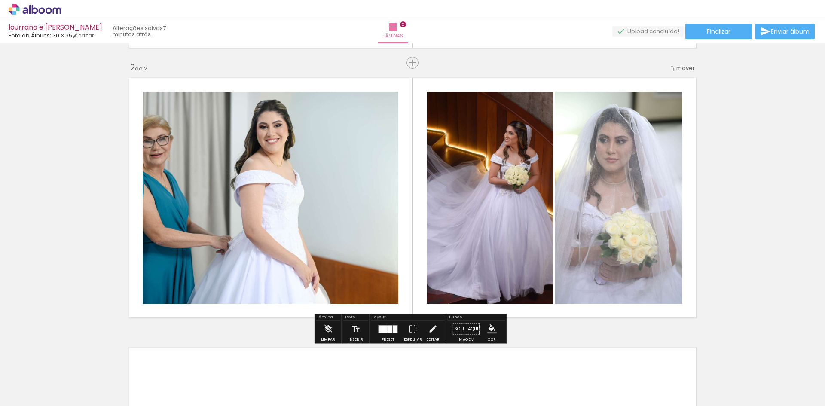
click at [388, 328] on div at bounding box center [390, 328] width 4 height 7
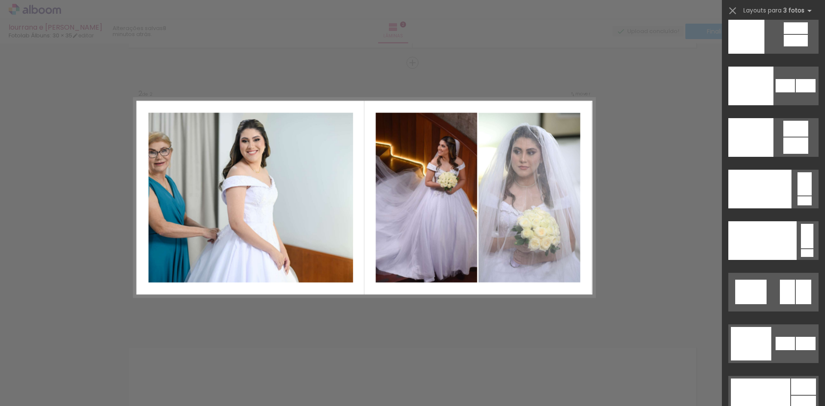
scroll to position [10592, 0]
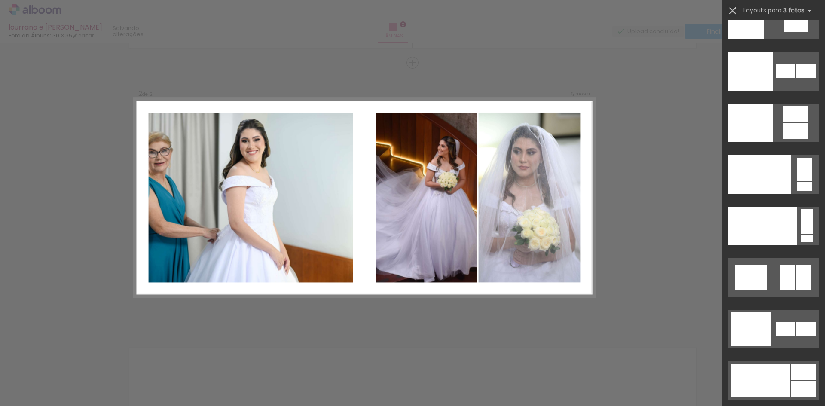
click at [737, 12] on iron-icon at bounding box center [732, 11] width 12 height 12
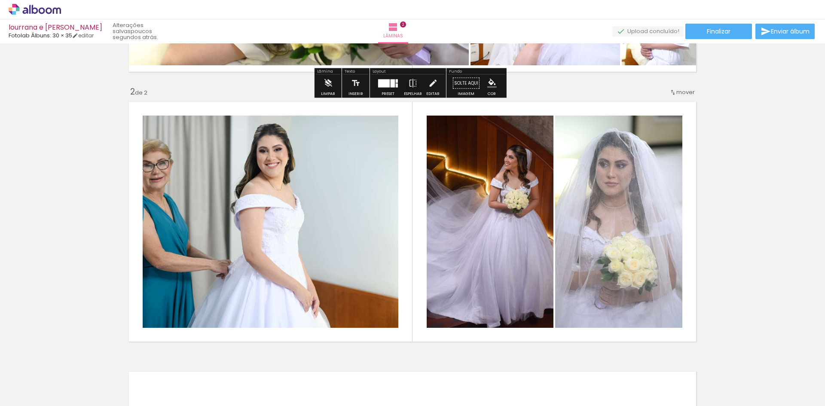
scroll to position [258, 0]
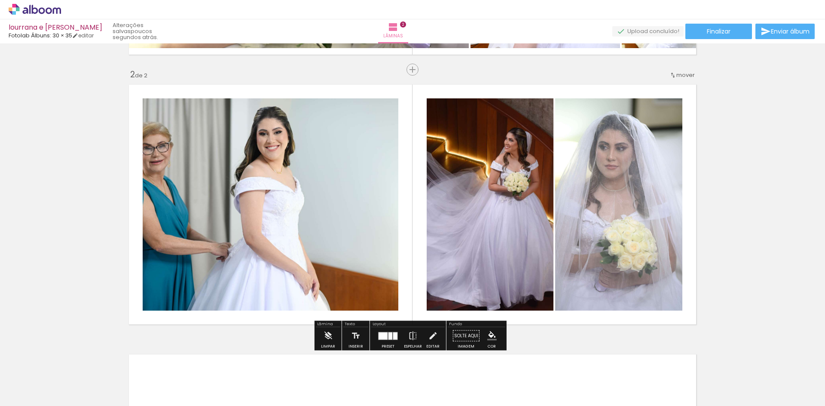
click at [387, 340] on div at bounding box center [387, 335] width 23 height 17
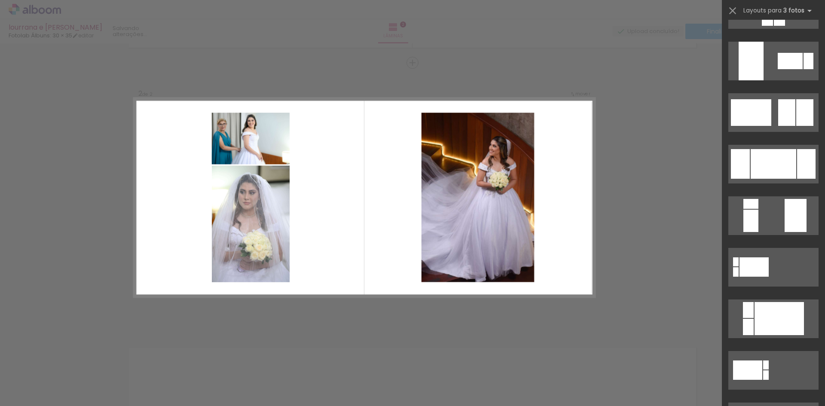
scroll to position [2362, 0]
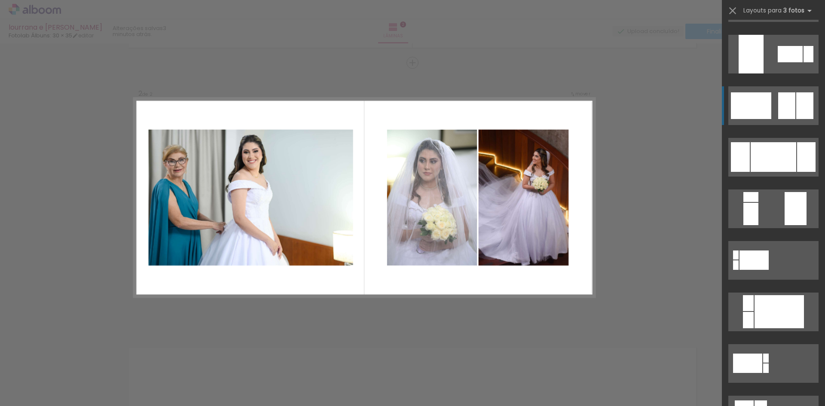
click at [797, 113] on div at bounding box center [804, 105] width 17 height 27
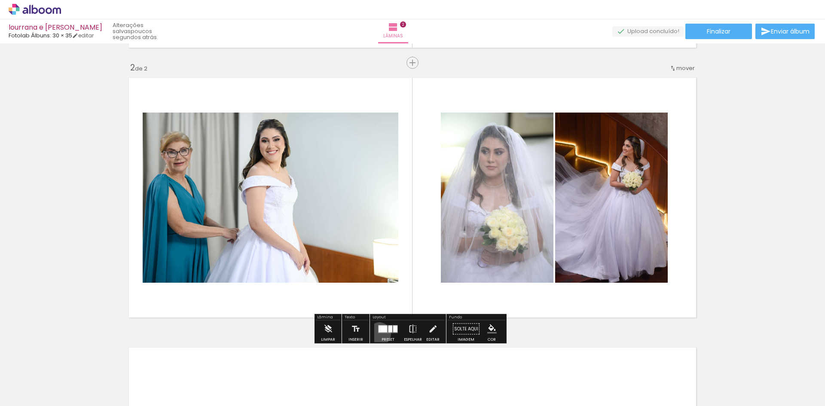
click at [377, 334] on div at bounding box center [387, 328] width 23 height 17
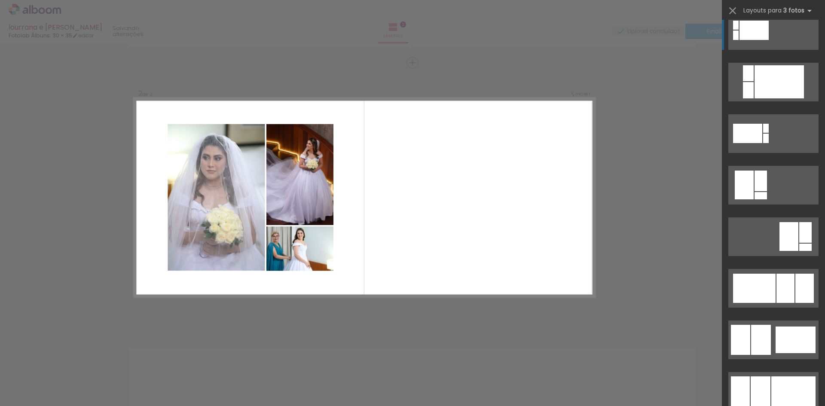
scroll to position [2594, 0]
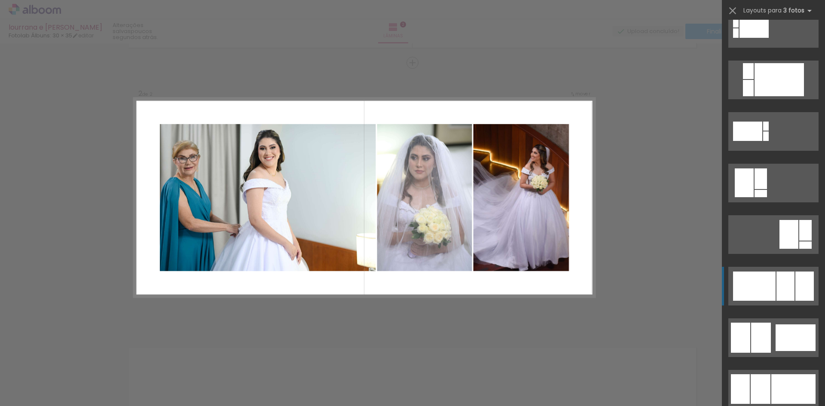
click at [785, 284] on div at bounding box center [785, 285] width 18 height 29
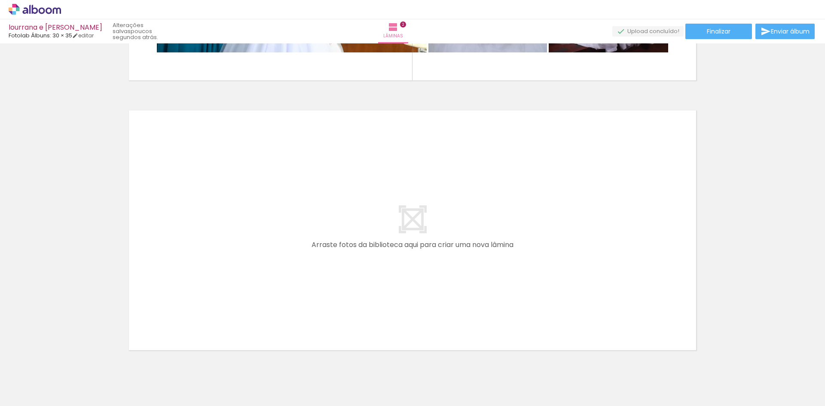
scroll to position [522, 0]
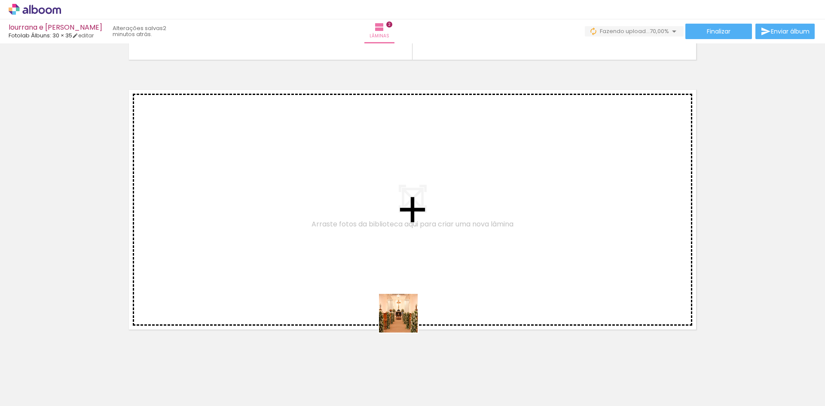
drag, startPoint x: 427, startPoint y: 366, endPoint x: 296, endPoint y: 198, distance: 212.5
click at [296, 198] on quentale-workspace at bounding box center [412, 203] width 825 height 406
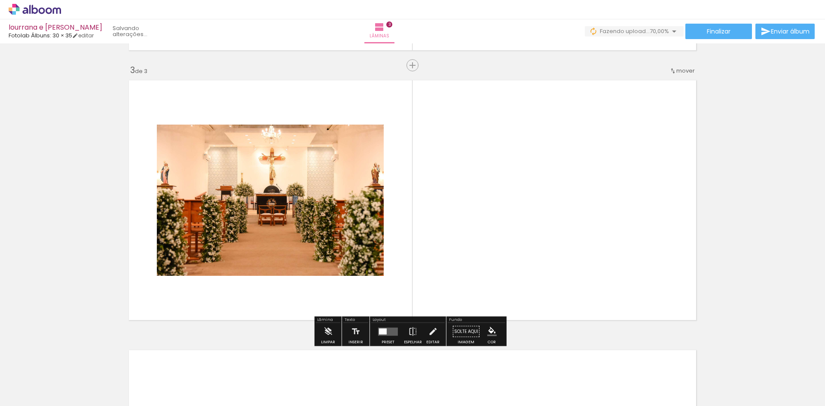
scroll to position [534, 0]
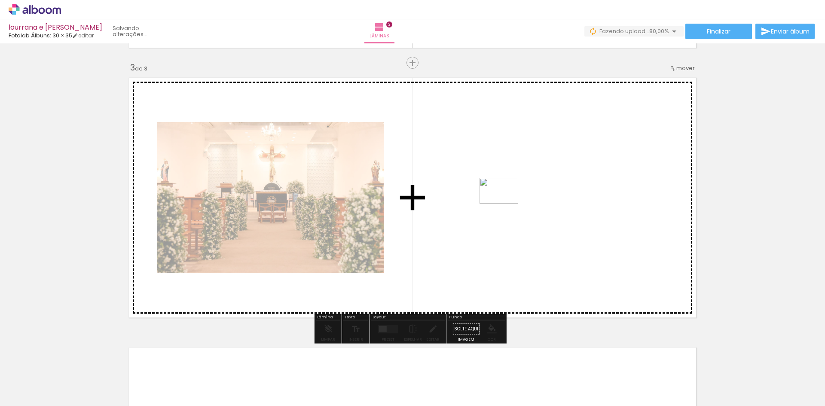
drag, startPoint x: 486, startPoint y: 377, endPoint x: 508, endPoint y: 195, distance: 182.5
click at [508, 195] on quentale-workspace at bounding box center [412, 203] width 825 height 406
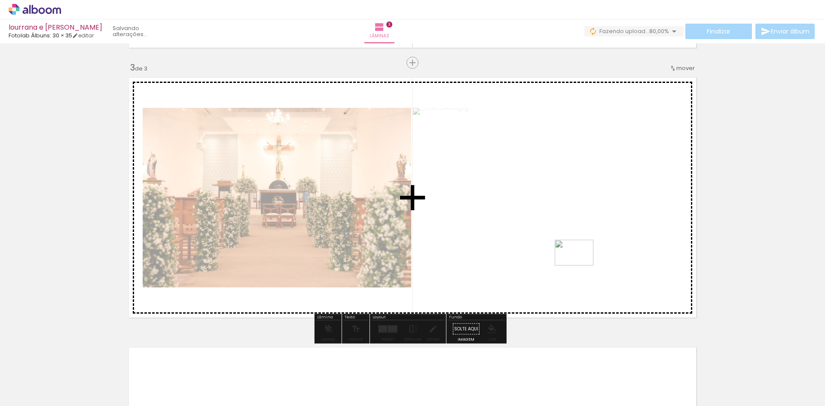
drag, startPoint x: 518, startPoint y: 379, endPoint x: 580, endPoint y: 265, distance: 129.5
click at [580, 265] on quentale-workspace at bounding box center [412, 203] width 825 height 406
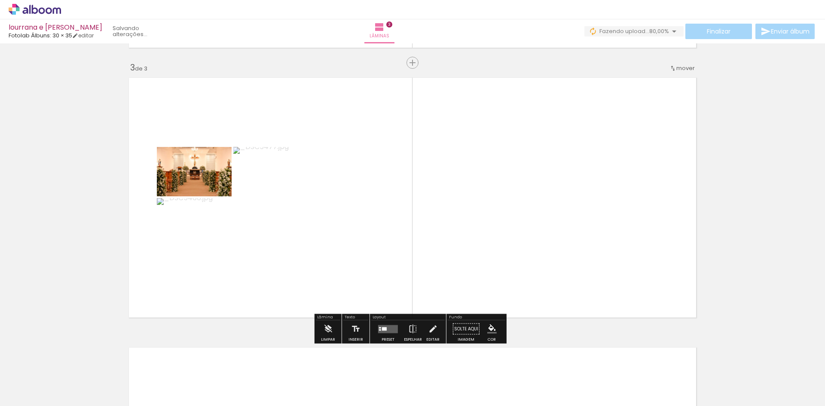
click at [392, 331] on quentale-layouter at bounding box center [388, 329] width 20 height 8
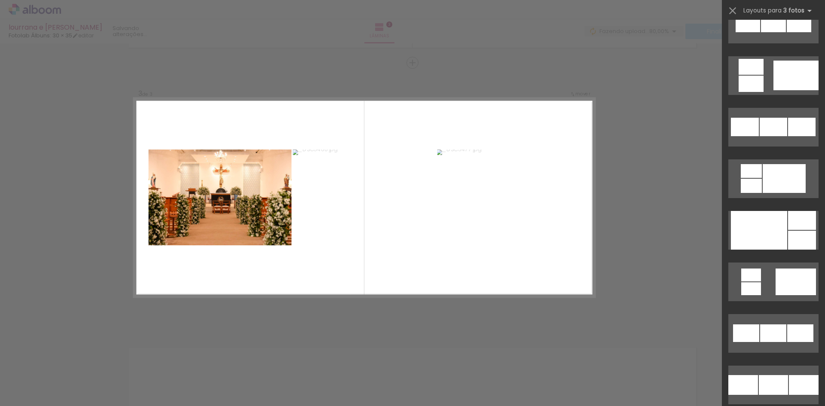
scroll to position [816, 0]
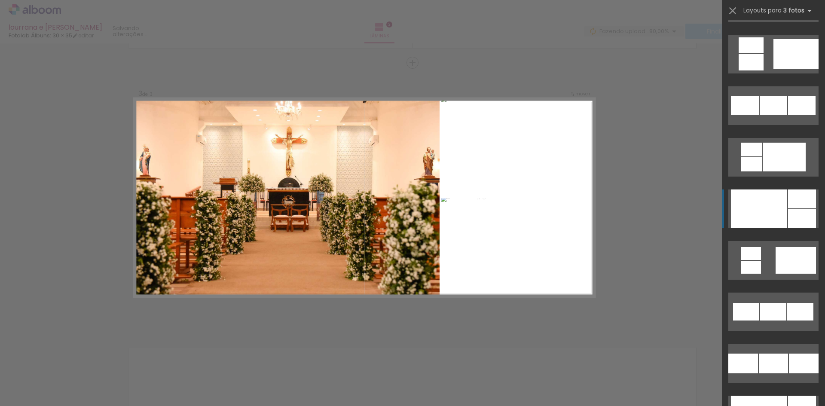
click at [781, 217] on div at bounding box center [759, 208] width 56 height 39
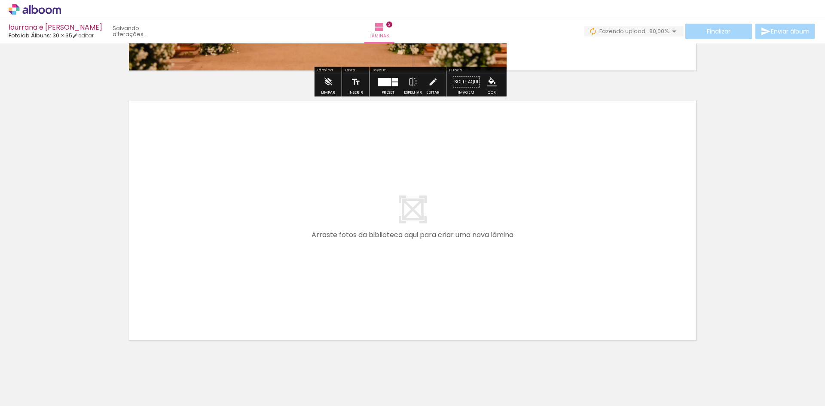
scroll to position [792, 0]
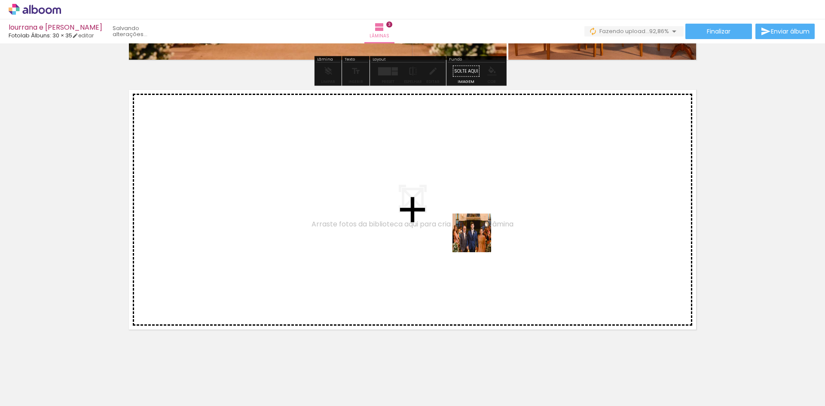
drag, startPoint x: 579, startPoint y: 379, endPoint x: 435, endPoint y: 192, distance: 236.5
click at [435, 192] on quentale-workspace at bounding box center [412, 203] width 825 height 406
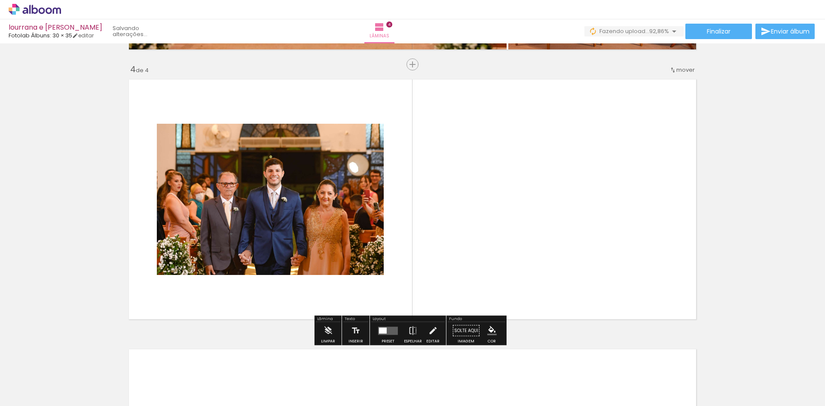
scroll to position [804, 0]
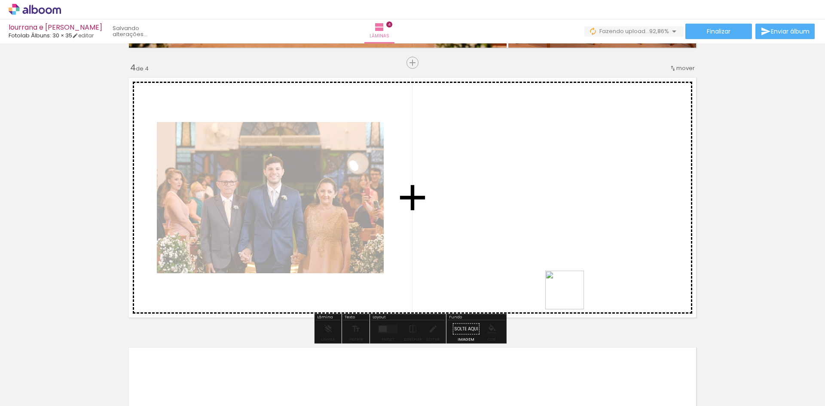
drag, startPoint x: 631, startPoint y: 388, endPoint x: 529, endPoint y: 198, distance: 215.6
click at [529, 198] on quentale-workspace at bounding box center [412, 203] width 825 height 406
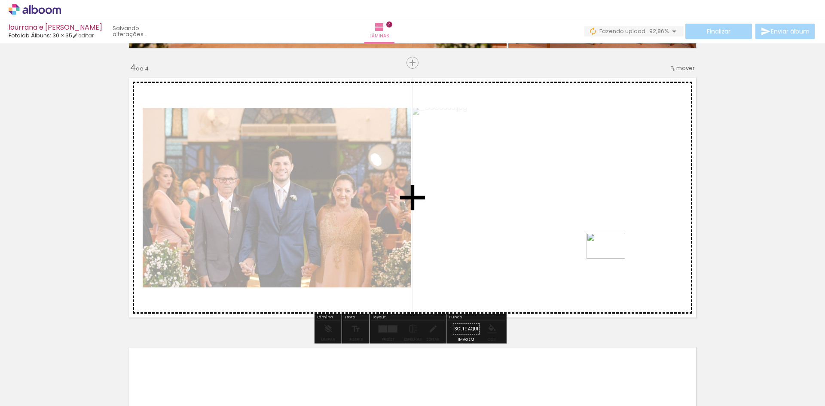
drag, startPoint x: 670, startPoint y: 380, endPoint x: 612, endPoint y: 259, distance: 134.7
click at [612, 259] on quentale-workspace at bounding box center [412, 203] width 825 height 406
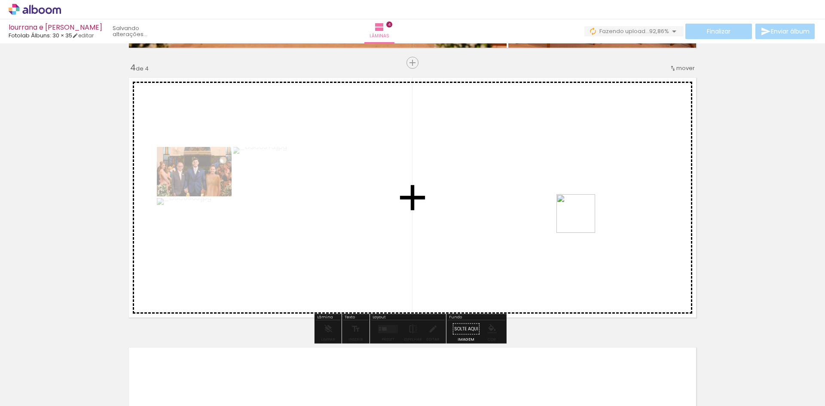
drag, startPoint x: 712, startPoint y: 381, endPoint x: 577, endPoint y: 211, distance: 217.3
click at [577, 211] on quentale-workspace at bounding box center [412, 203] width 825 height 406
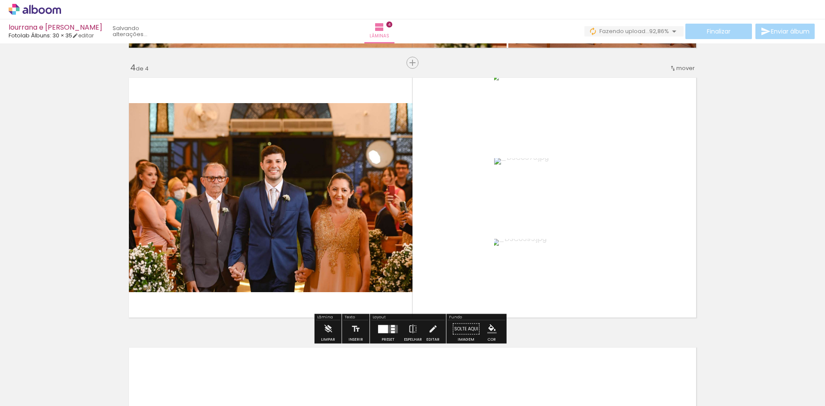
click at [391, 326] on div at bounding box center [393, 326] width 4 height 2
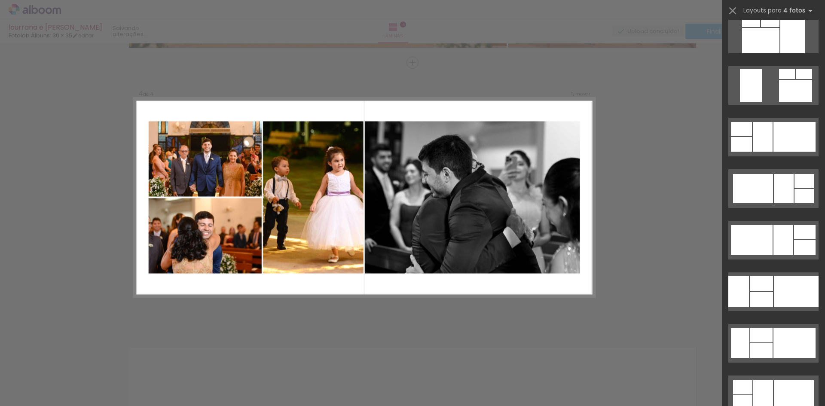
scroll to position [6572, 0]
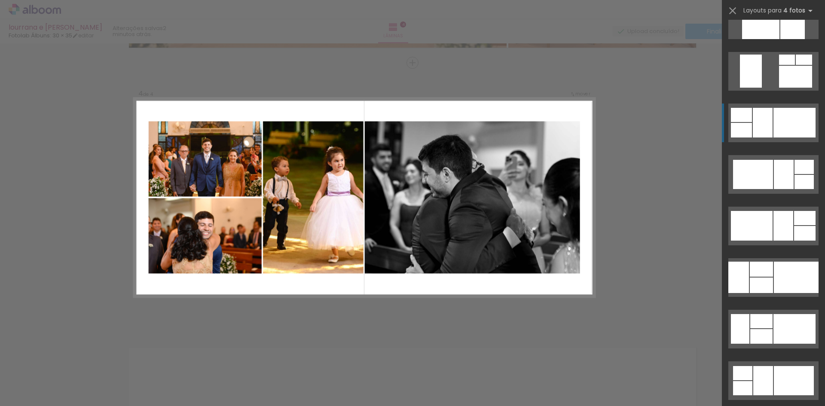
click at [774, 125] on div at bounding box center [794, 123] width 42 height 30
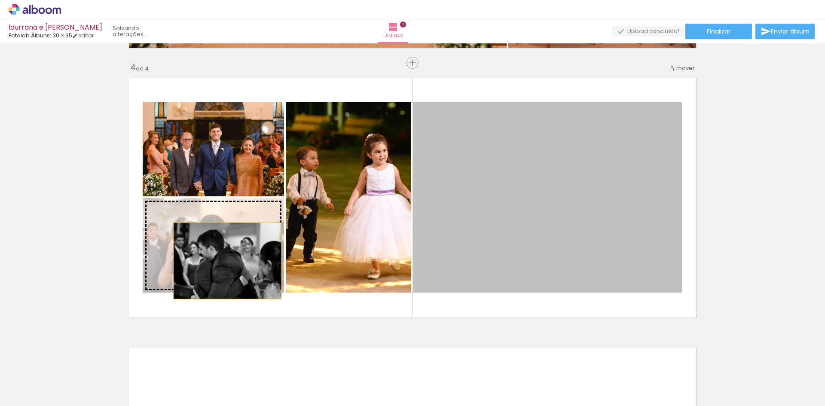
drag, startPoint x: 534, startPoint y: 202, endPoint x: 224, endPoint y: 261, distance: 315.6
click at [0, 0] on slot at bounding box center [0, 0] width 0 height 0
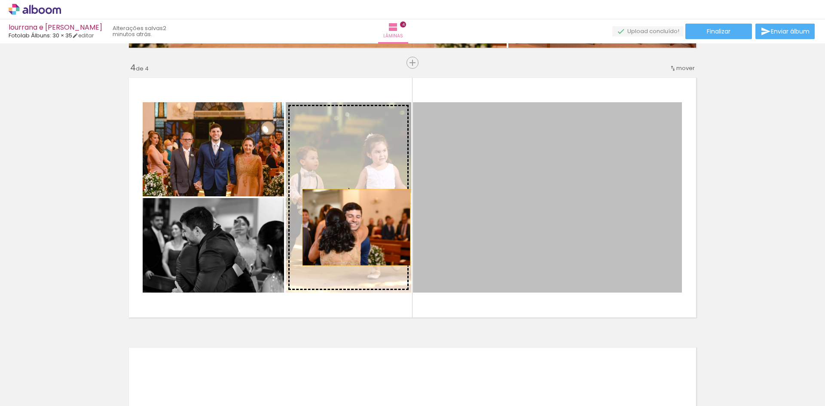
drag, startPoint x: 548, startPoint y: 230, endPoint x: 353, endPoint y: 227, distance: 194.6
click at [0, 0] on slot at bounding box center [0, 0] width 0 height 0
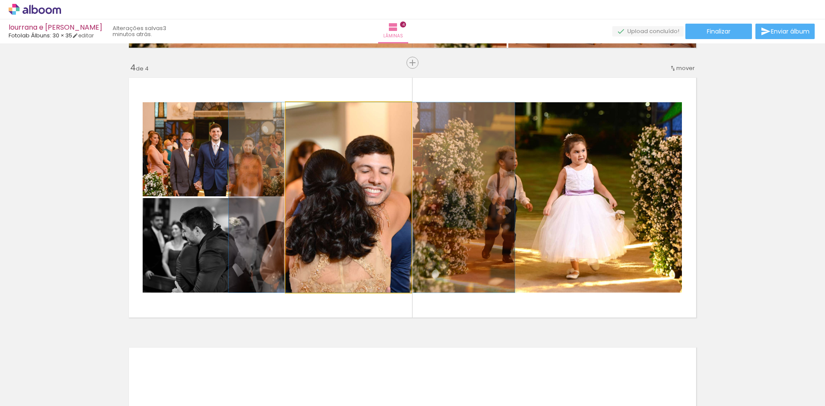
drag, startPoint x: 349, startPoint y: 235, endPoint x: 372, endPoint y: 234, distance: 23.2
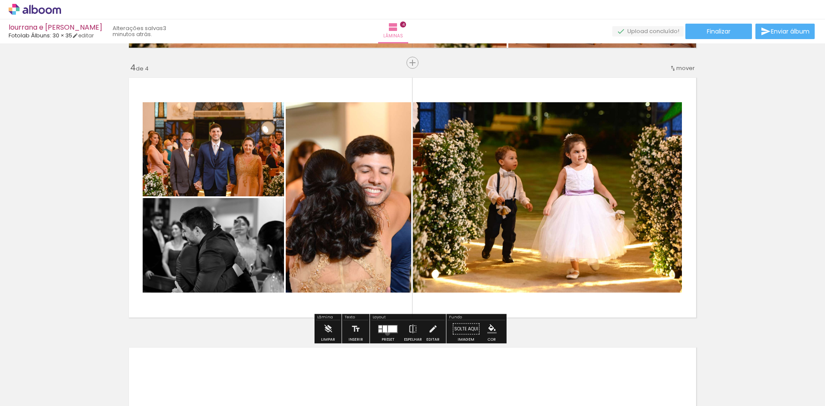
click at [385, 333] on div at bounding box center [387, 328] width 23 height 17
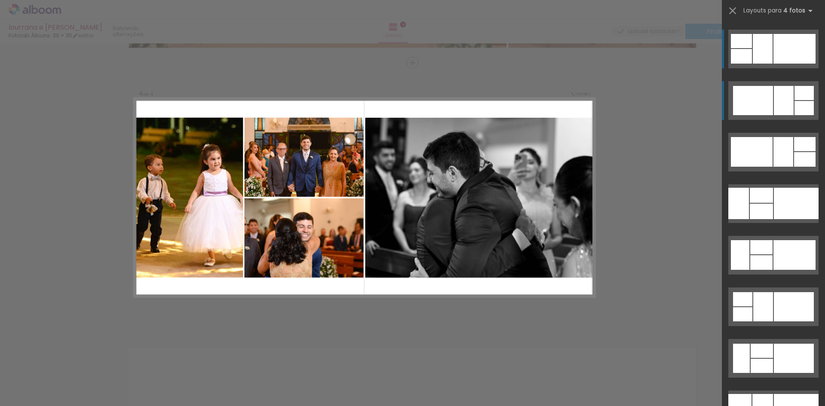
scroll to position [6658, 0]
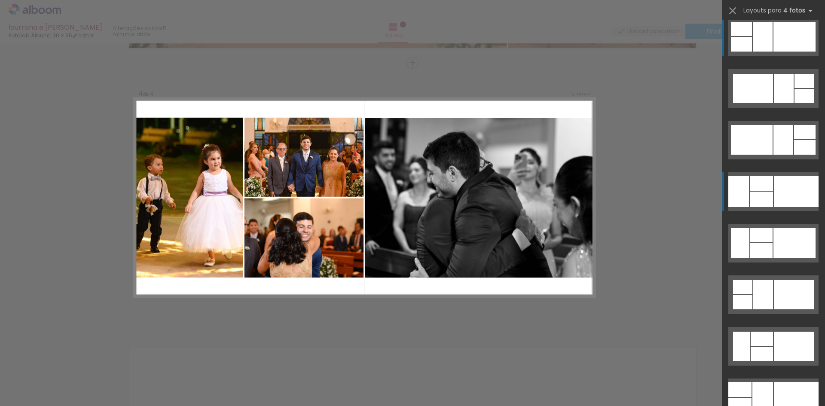
click at [792, 184] on div at bounding box center [796, 191] width 45 height 31
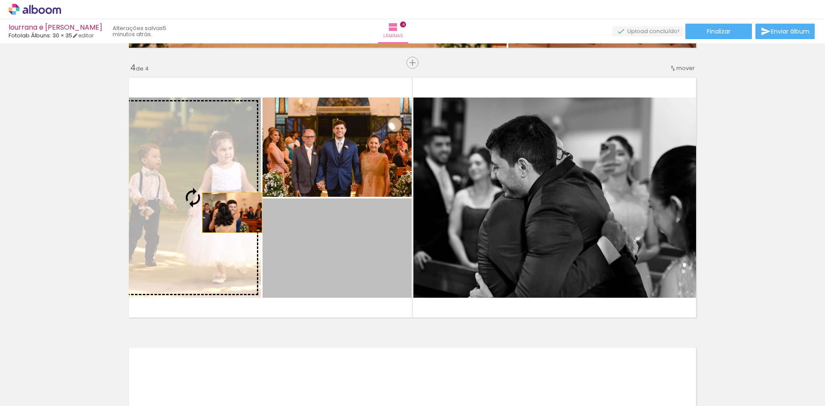
drag, startPoint x: 364, startPoint y: 261, endPoint x: 228, endPoint y: 212, distance: 145.0
click at [0, 0] on slot at bounding box center [0, 0] width 0 height 0
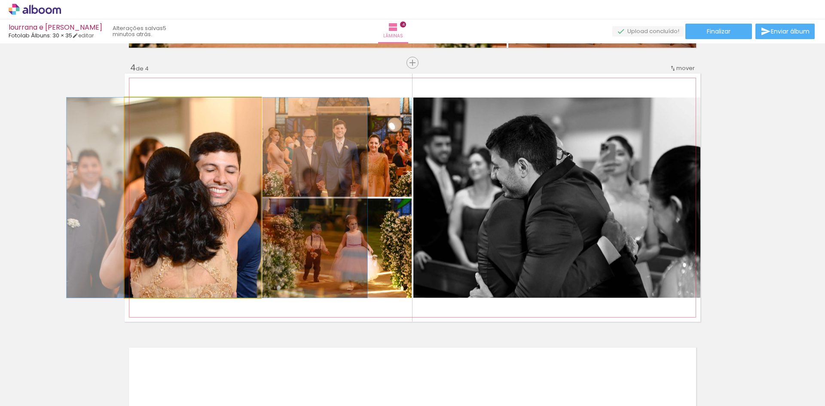
drag, startPoint x: 199, startPoint y: 243, endPoint x: 222, endPoint y: 240, distance: 22.9
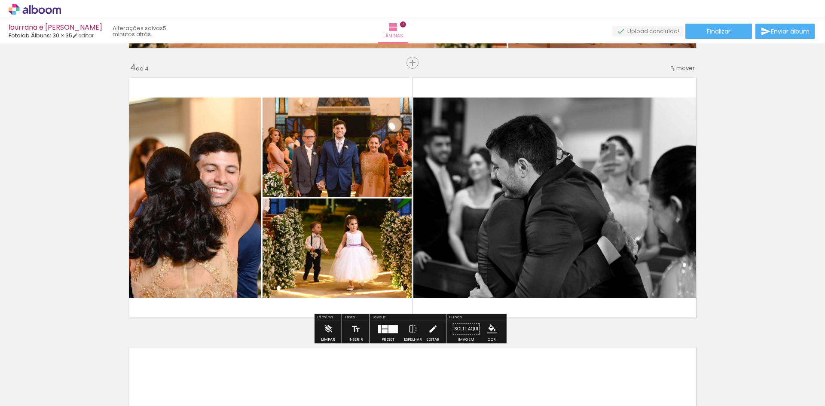
click at [428, 331] on iron-icon at bounding box center [432, 328] width 9 height 17
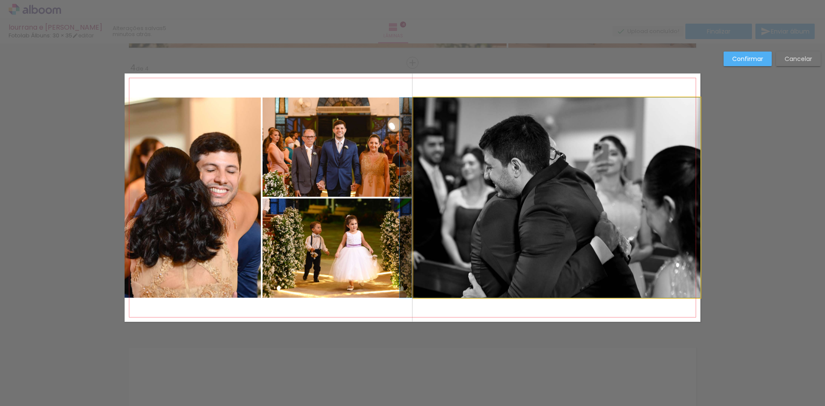
drag, startPoint x: 468, startPoint y: 232, endPoint x: 450, endPoint y: 232, distance: 18.0
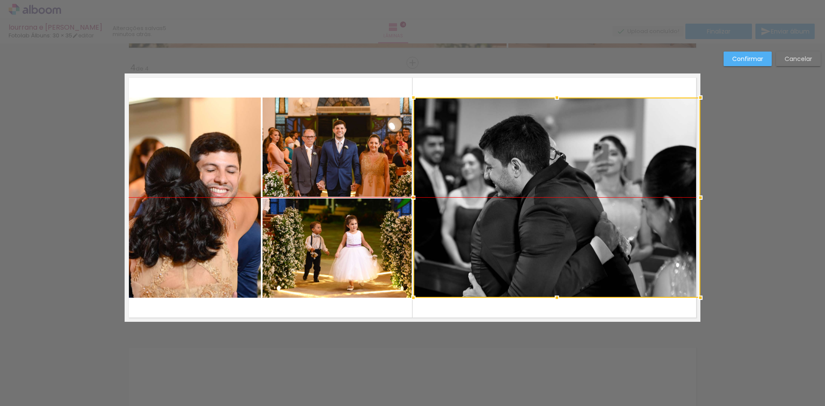
drag, startPoint x: 645, startPoint y: 229, endPoint x: 683, endPoint y: 226, distance: 37.9
click at [683, 226] on div at bounding box center [556, 198] width 287 height 200
drag, startPoint x: 604, startPoint y: 202, endPoint x: 624, endPoint y: 202, distance: 20.6
click at [624, 202] on div at bounding box center [556, 198] width 287 height 200
drag, startPoint x: 504, startPoint y: 184, endPoint x: 538, endPoint y: 185, distance: 34.4
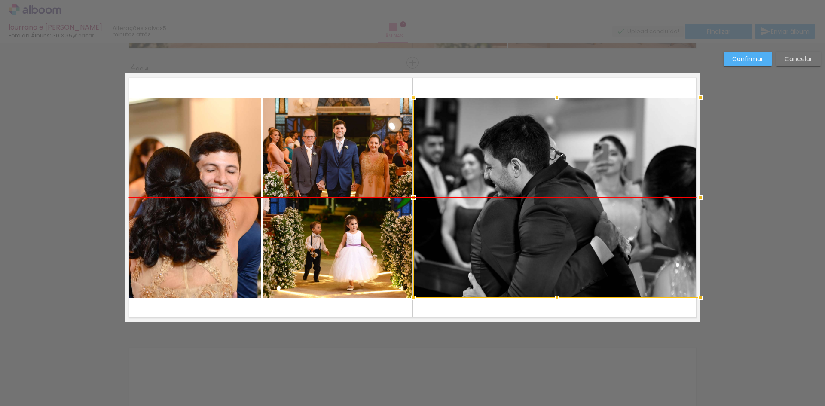
click at [539, 185] on div at bounding box center [556, 198] width 287 height 200
drag, startPoint x: 661, startPoint y: 165, endPoint x: 697, endPoint y: 170, distance: 35.5
click at [697, 170] on div at bounding box center [556, 198] width 287 height 200
click at [0, 0] on slot "Cancelar" at bounding box center [0, 0] width 0 height 0
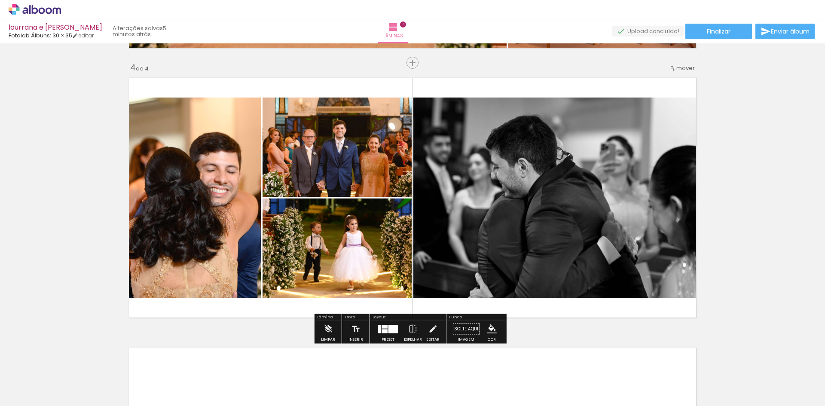
click at [382, 328] on div at bounding box center [385, 326] width 6 height 3
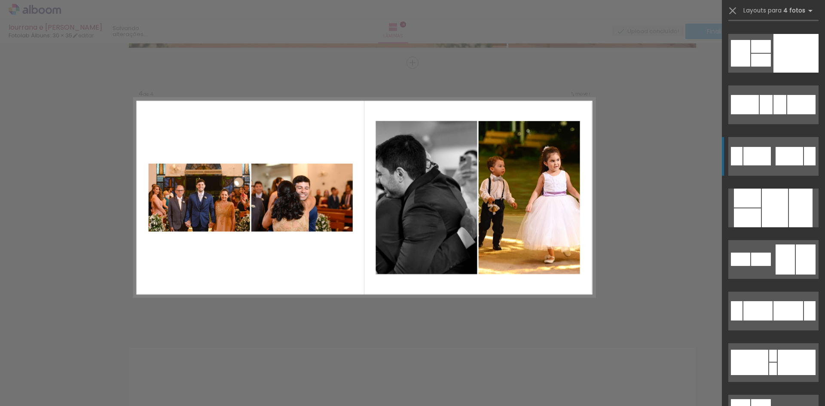
scroll to position [8264, 0]
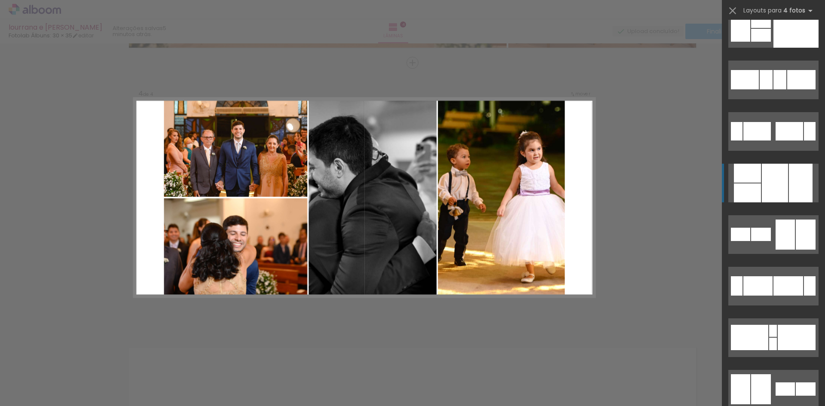
click at [789, 190] on div at bounding box center [801, 183] width 24 height 39
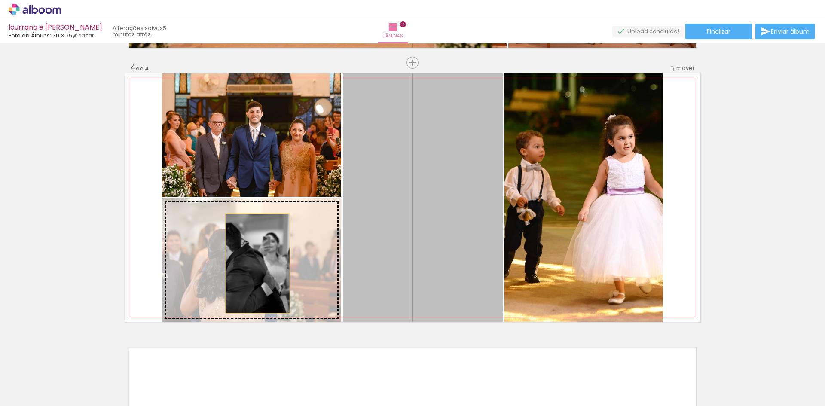
drag, startPoint x: 383, startPoint y: 240, endPoint x: 254, endPoint y: 263, distance: 130.9
click at [0, 0] on slot at bounding box center [0, 0] width 0 height 0
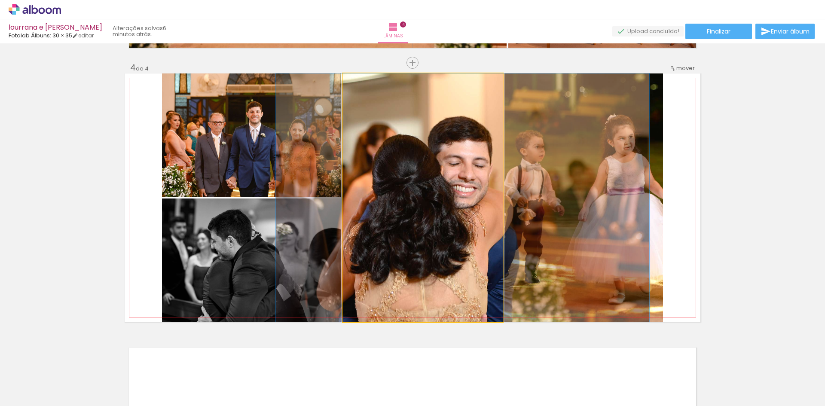
drag, startPoint x: 428, startPoint y: 251, endPoint x: 465, endPoint y: 248, distance: 37.1
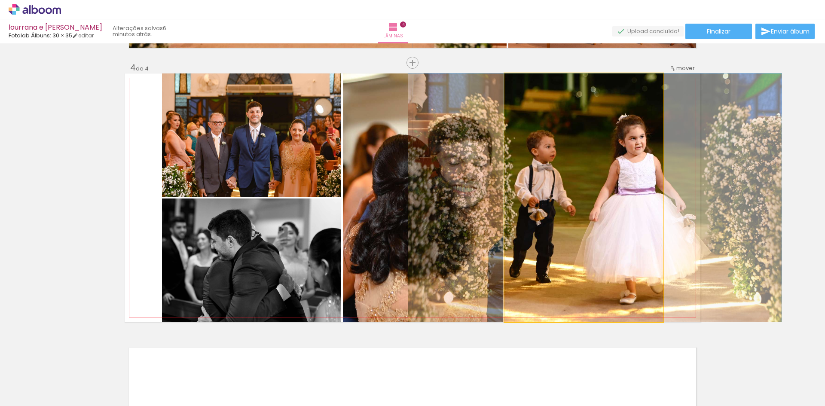
drag, startPoint x: 618, startPoint y: 196, endPoint x: 629, endPoint y: 199, distance: 11.6
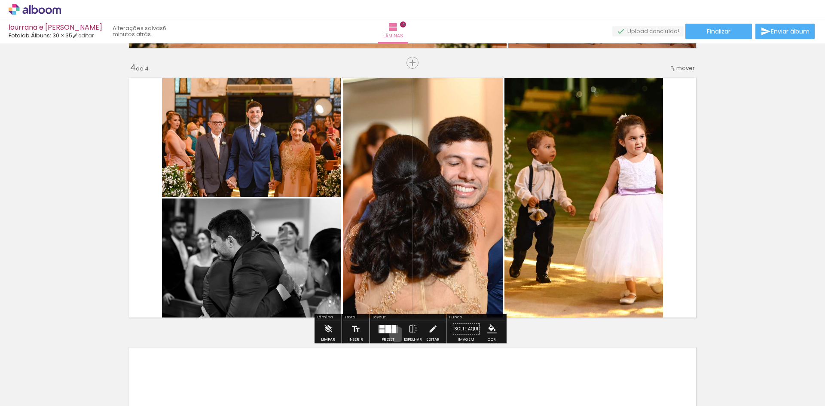
click at [395, 334] on div at bounding box center [387, 328] width 23 height 17
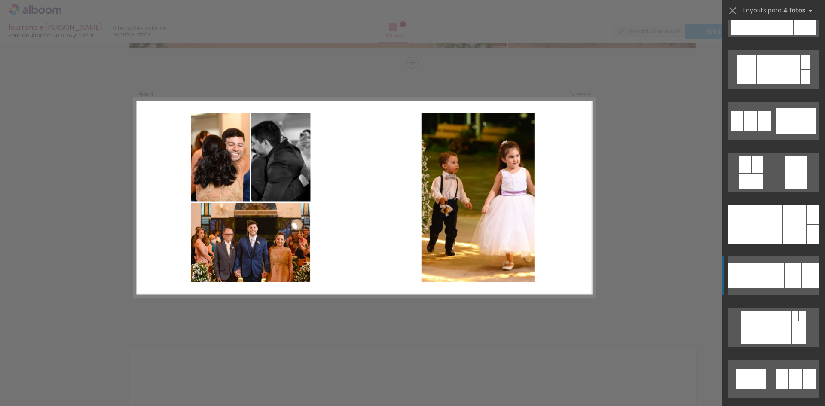
scroll to position [13513, 0]
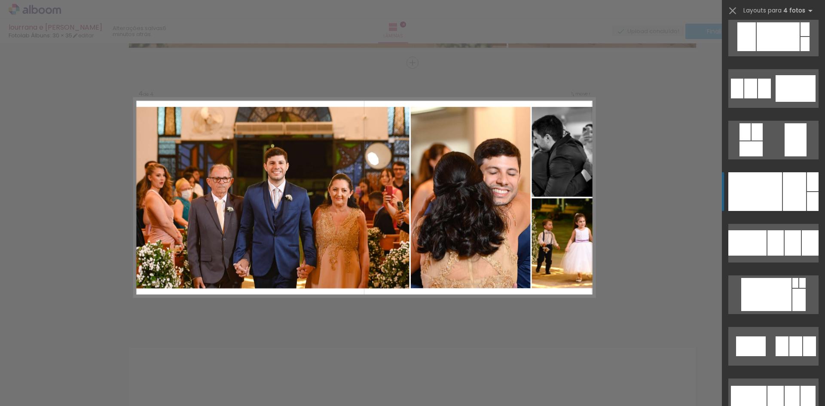
click at [798, 204] on div at bounding box center [794, 191] width 23 height 39
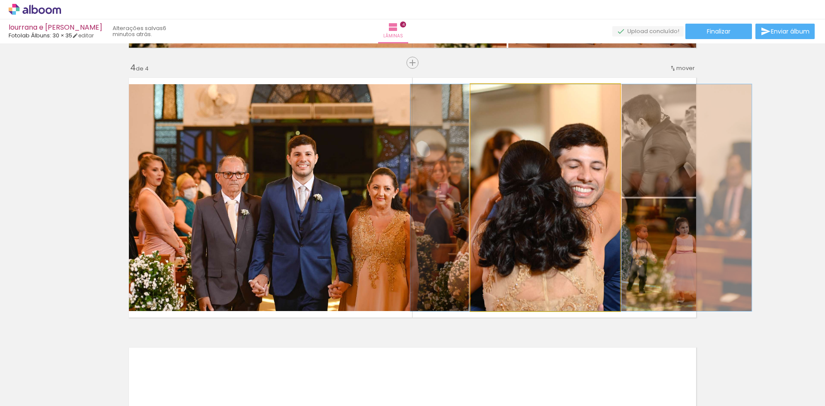
click at [567, 213] on quentale-photo at bounding box center [544, 197] width 149 height 227
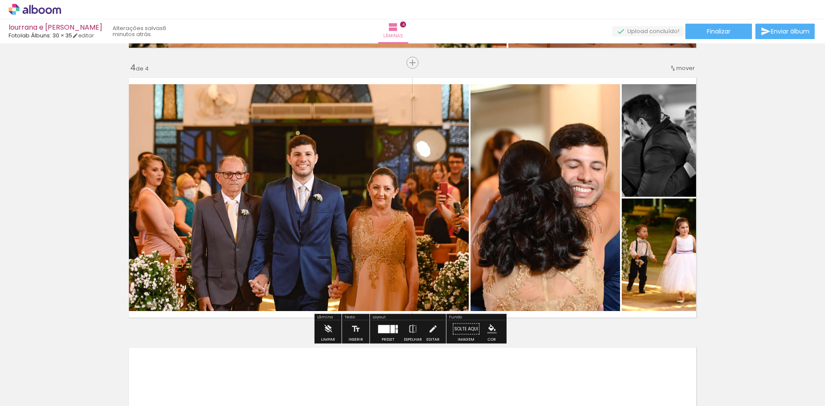
click at [384, 329] on div at bounding box center [384, 329] width 12 height 8
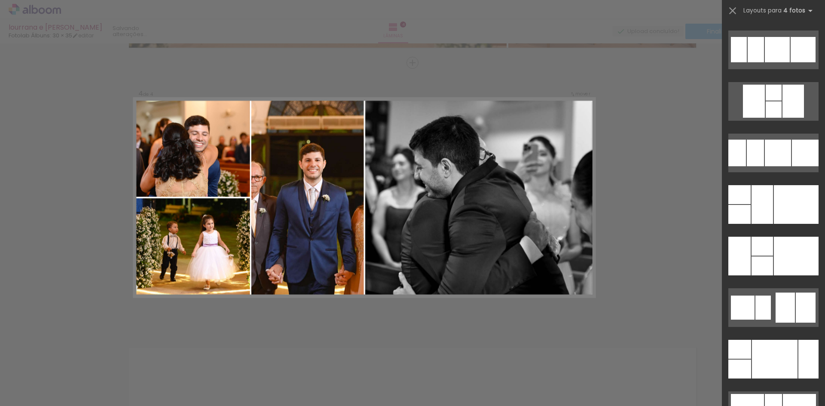
scroll to position [14905, 0]
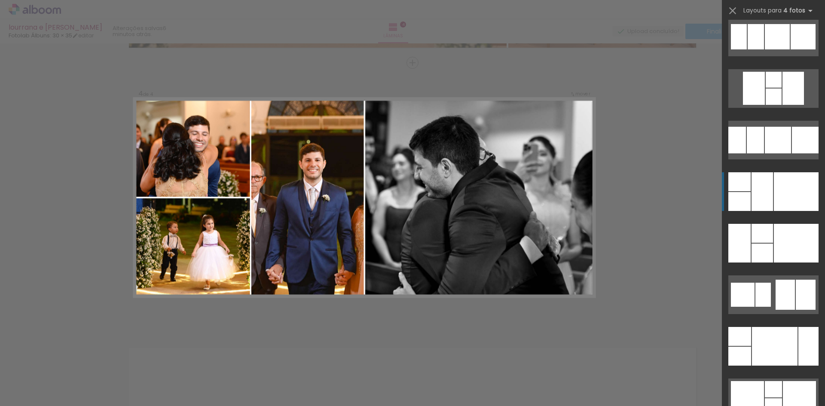
click at [782, 196] on div at bounding box center [796, 191] width 45 height 39
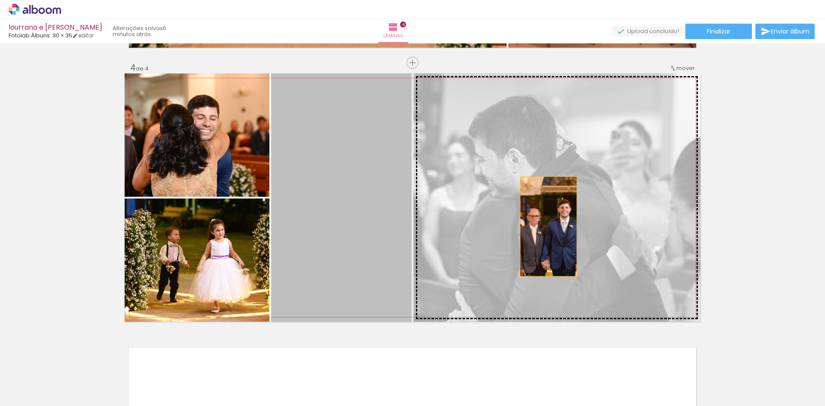
drag, startPoint x: 365, startPoint y: 236, endPoint x: 573, endPoint y: 220, distance: 209.3
click at [0, 0] on slot at bounding box center [0, 0] width 0 height 0
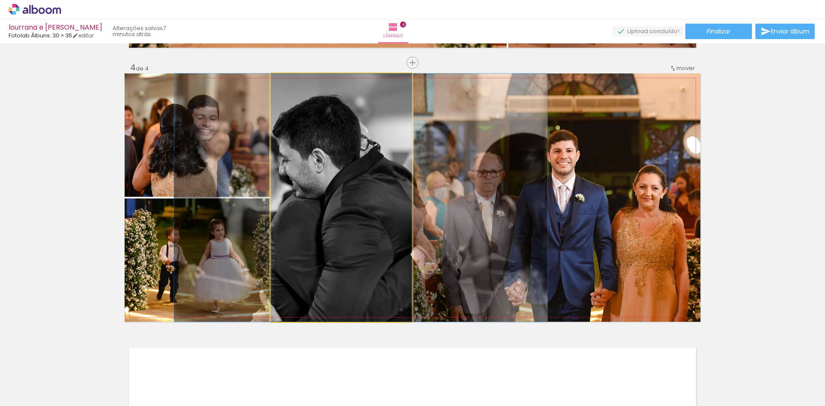
drag, startPoint x: 364, startPoint y: 234, endPoint x: 383, endPoint y: 235, distance: 19.3
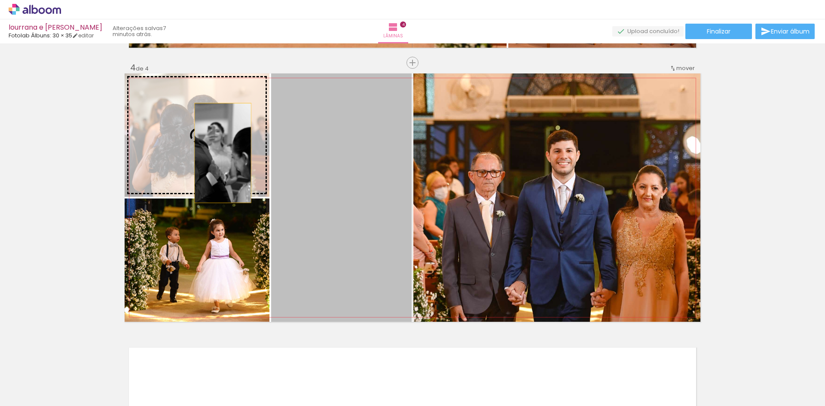
drag, startPoint x: 380, startPoint y: 236, endPoint x: 219, endPoint y: 153, distance: 180.4
click at [0, 0] on slot at bounding box center [0, 0] width 0 height 0
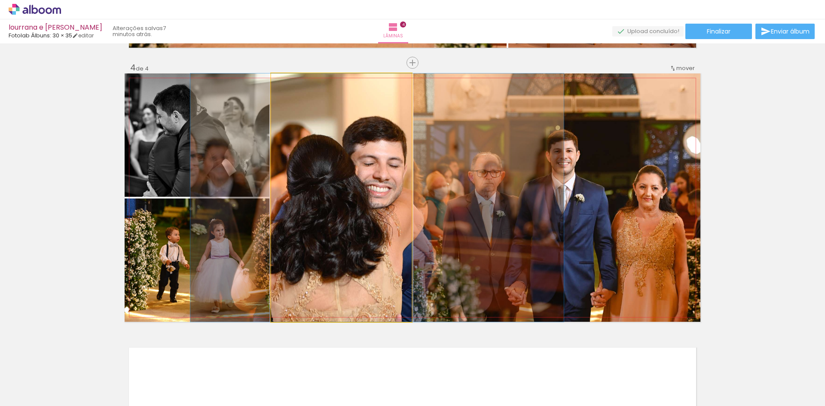
drag, startPoint x: 324, startPoint y: 211, endPoint x: 357, endPoint y: 211, distance: 32.2
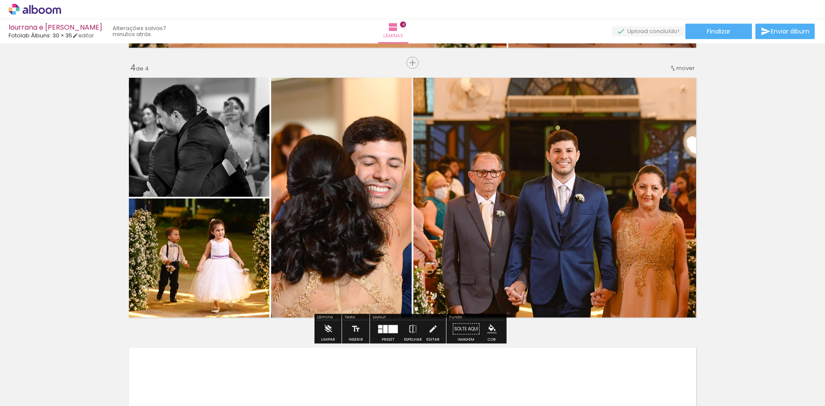
click at [385, 332] on div at bounding box center [385, 329] width 4 height 8
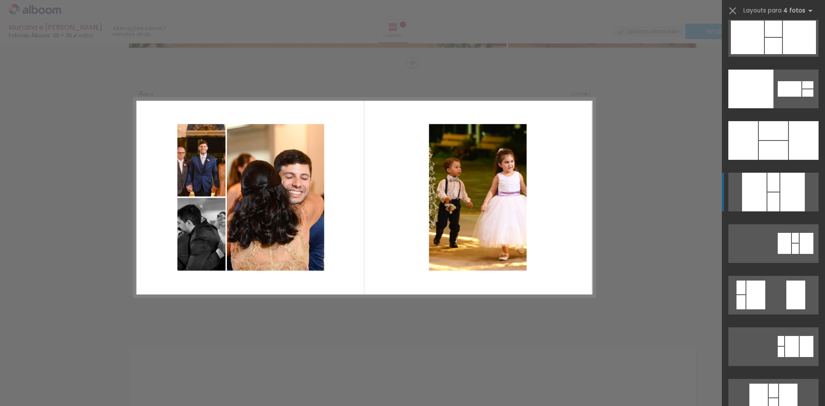
scroll to position [15266, 0]
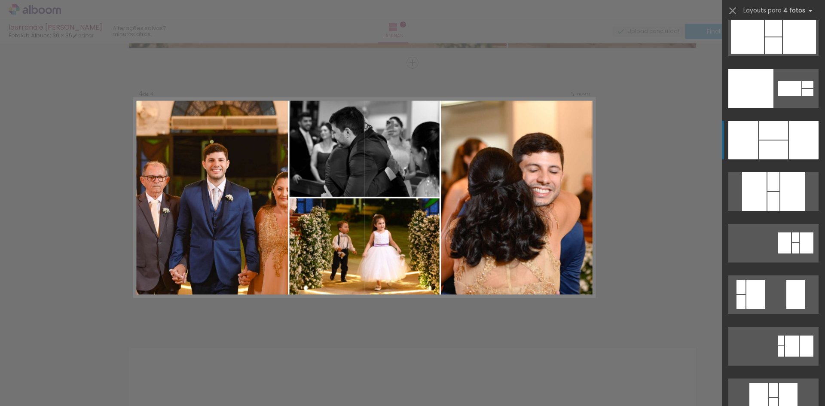
click at [803, 142] on div at bounding box center [804, 140] width 30 height 39
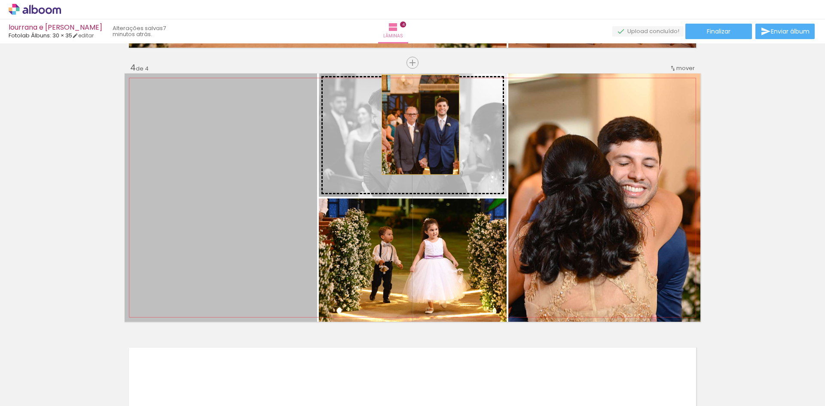
drag, startPoint x: 262, startPoint y: 211, endPoint x: 417, endPoint y: 125, distance: 177.5
click at [0, 0] on slot at bounding box center [0, 0] width 0 height 0
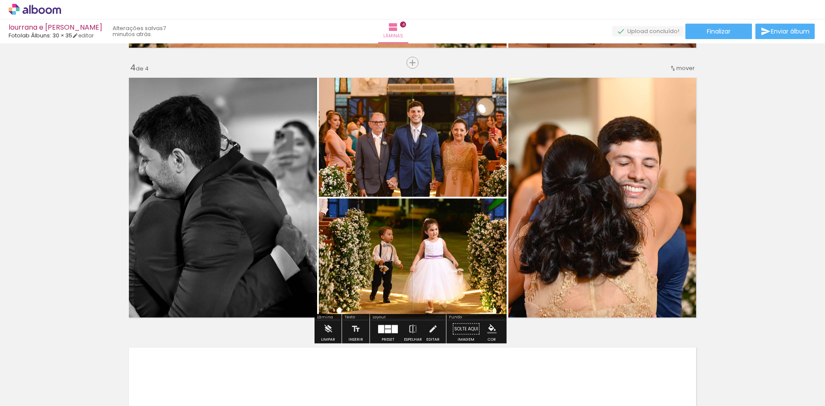
click at [392, 331] on div at bounding box center [395, 329] width 6 height 8
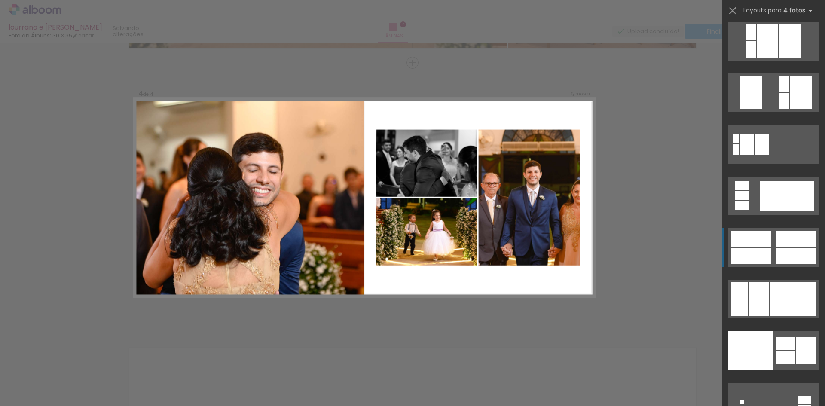
scroll to position [17723, 0]
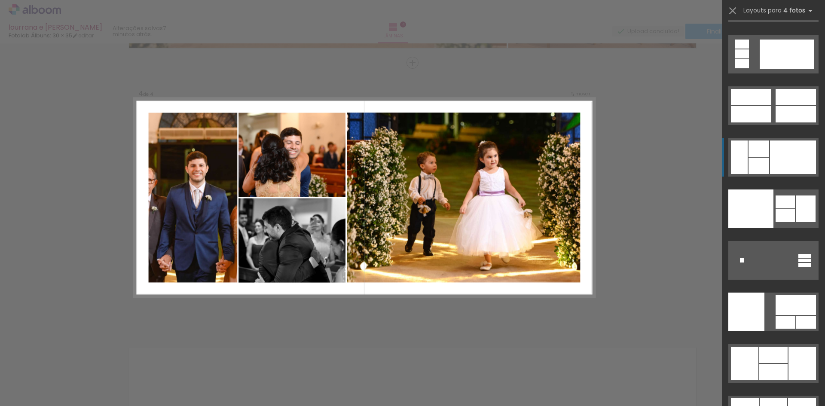
click at [803, 164] on div at bounding box center [793, 157] width 46 height 34
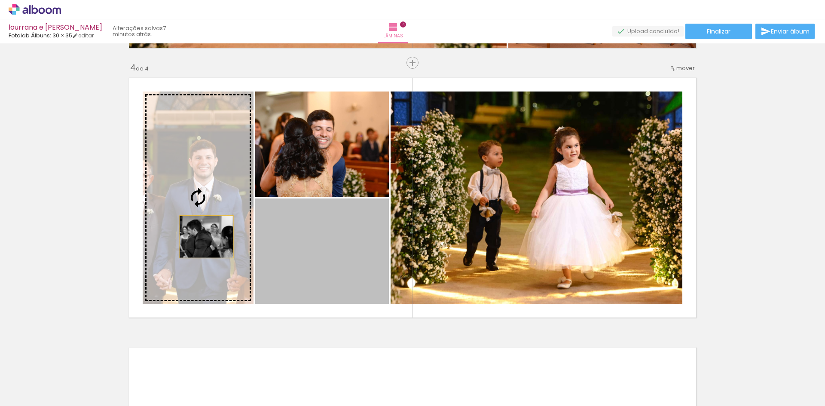
drag, startPoint x: 327, startPoint y: 256, endPoint x: 203, endPoint y: 237, distance: 125.2
click at [0, 0] on slot at bounding box center [0, 0] width 0 height 0
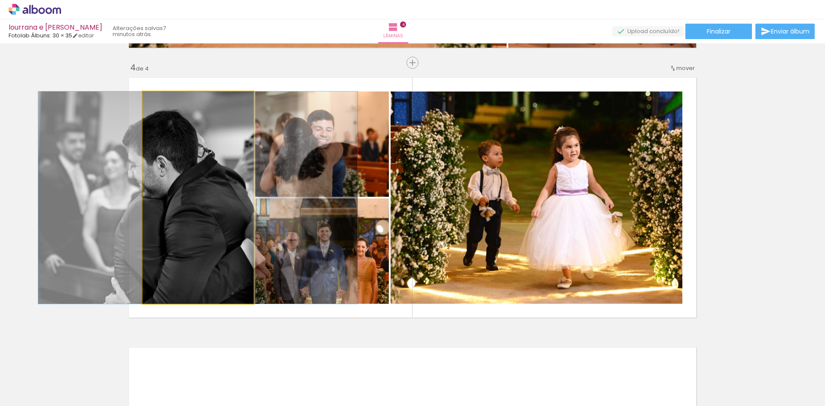
click at [165, 189] on quentale-photo at bounding box center [198, 197] width 111 height 212
click at [165, 190] on quentale-photo at bounding box center [198, 197] width 111 height 212
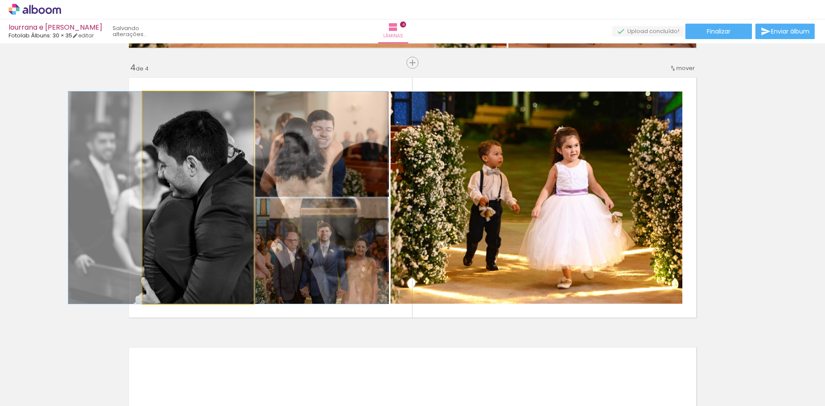
drag, startPoint x: 165, startPoint y: 190, endPoint x: 195, endPoint y: 190, distance: 30.1
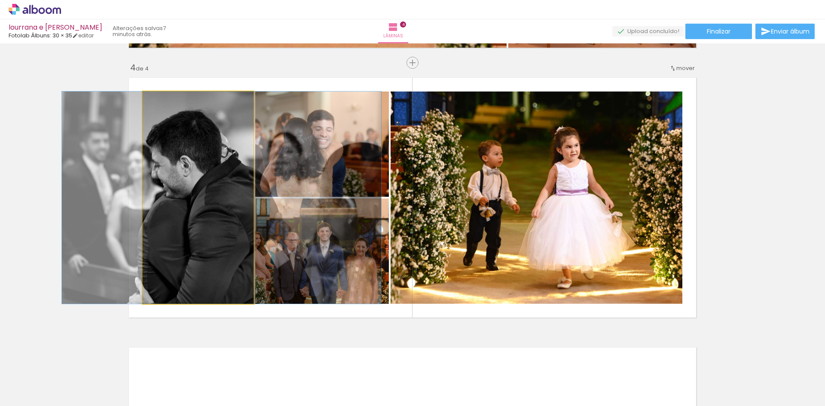
drag, startPoint x: 213, startPoint y: 207, endPoint x: 210, endPoint y: 186, distance: 21.6
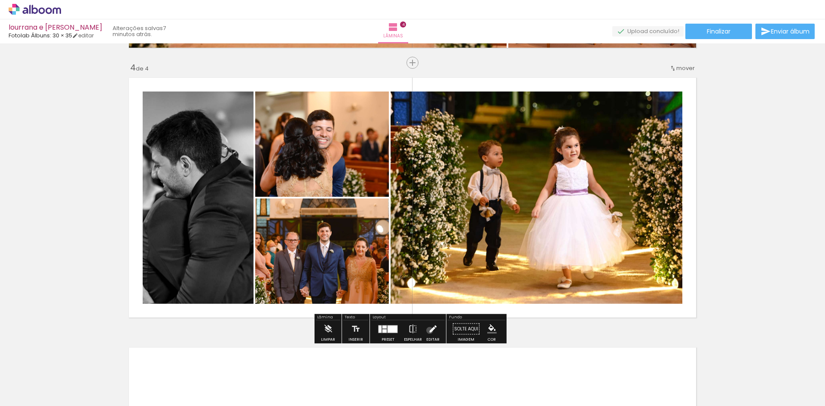
click at [428, 330] on iron-icon at bounding box center [432, 328] width 9 height 17
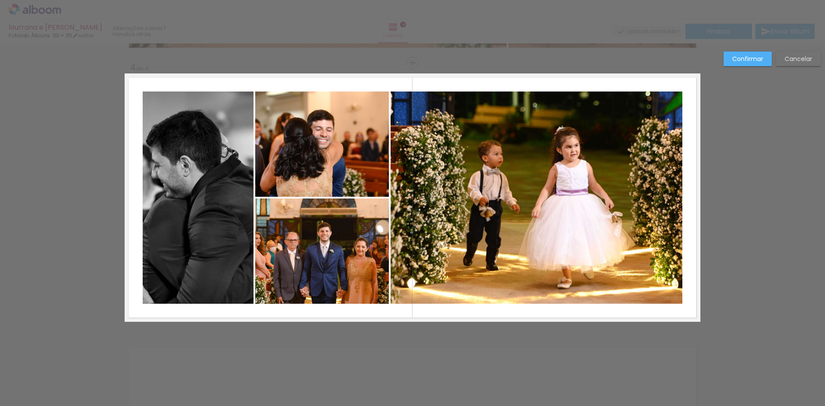
click at [155, 195] on quentale-photo at bounding box center [198, 197] width 111 height 212
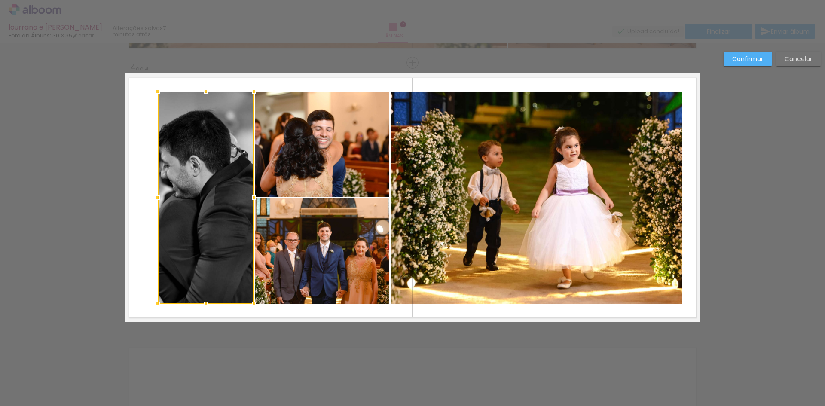
drag, startPoint x: 142, startPoint y: 198, endPoint x: 77, endPoint y: 201, distance: 64.5
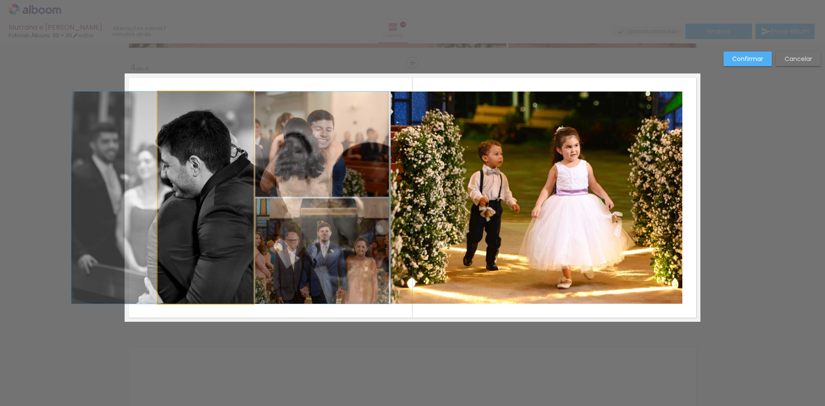
click at [158, 199] on quentale-photo at bounding box center [206, 197] width 96 height 212
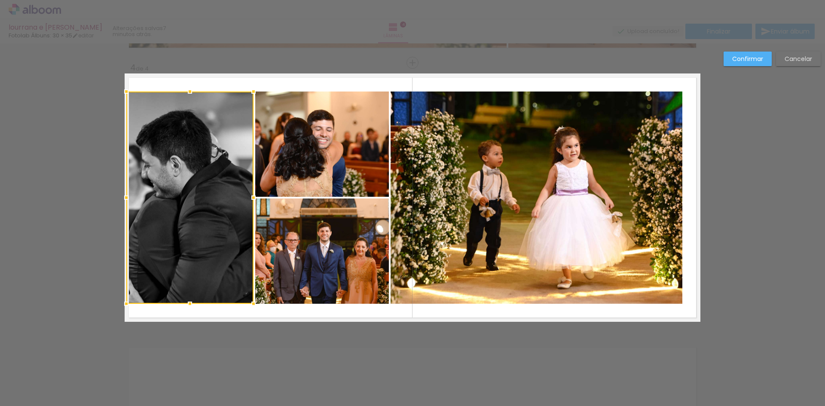
drag, startPoint x: 155, startPoint y: 198, endPoint x: 170, endPoint y: 199, distance: 14.2
click at [170, 199] on div at bounding box center [189, 197] width 127 height 212
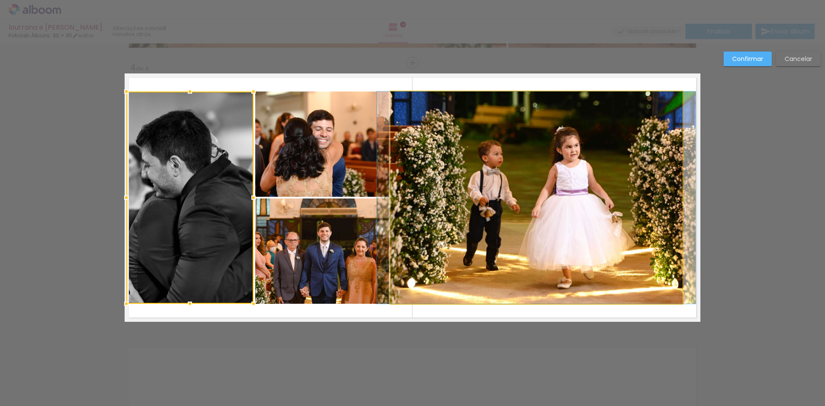
click at [676, 180] on quentale-photo at bounding box center [536, 197] width 292 height 212
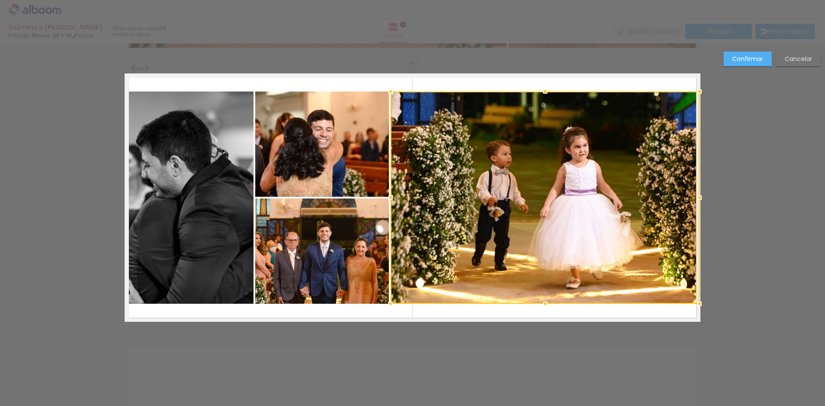
drag, startPoint x: 680, startPoint y: 198, endPoint x: 695, endPoint y: 200, distance: 15.1
click at [695, 200] on div at bounding box center [699, 197] width 17 height 17
click at [0, 0] on slot "Confirmar" at bounding box center [0, 0] width 0 height 0
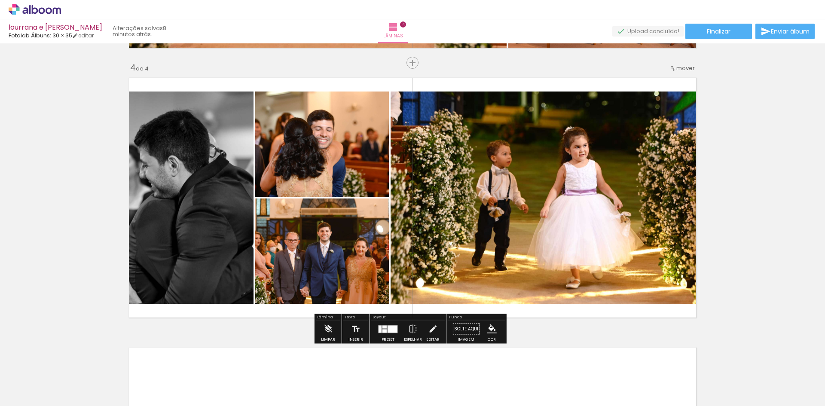
click at [389, 326] on div at bounding box center [392, 328] width 10 height 7
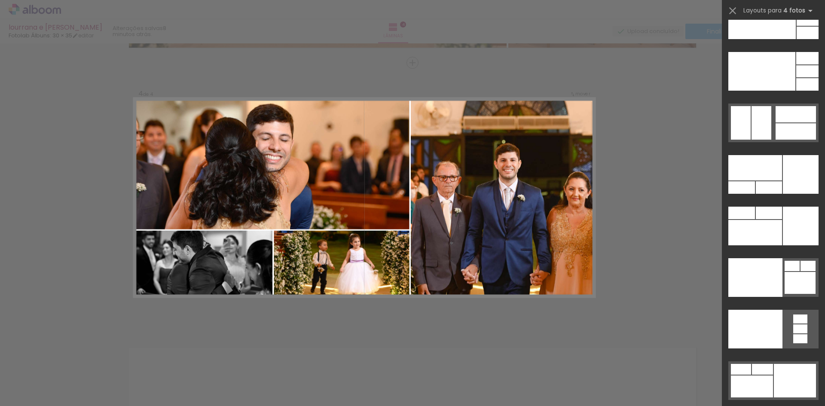
scroll to position [18517, 0]
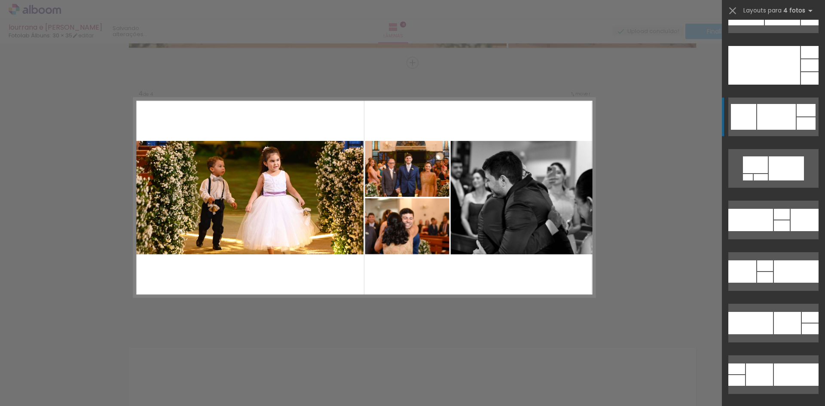
scroll to position [4124, 0]
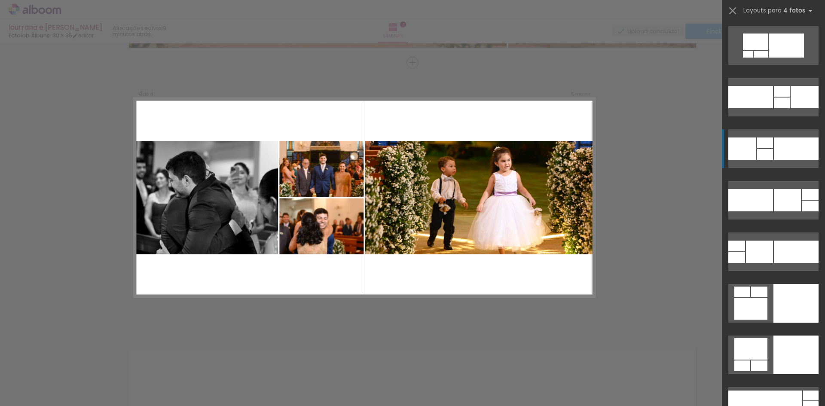
click at [759, 143] on div at bounding box center [765, 142] width 16 height 11
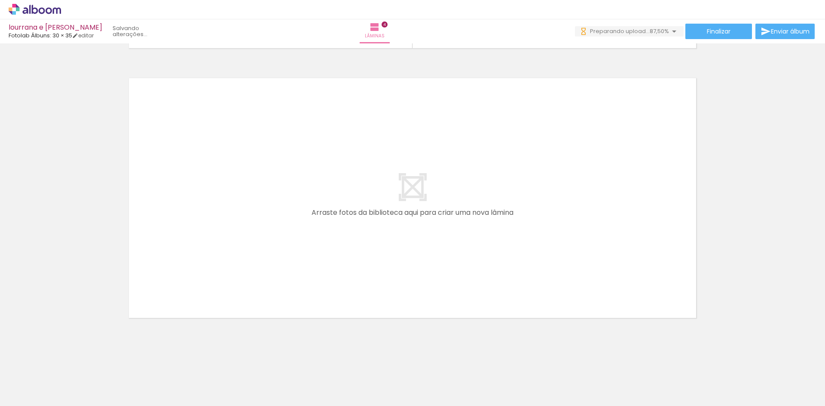
scroll to position [0, 114]
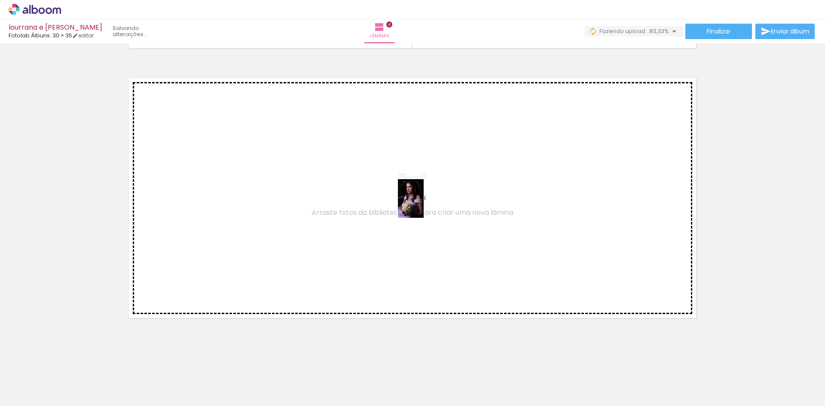
drag, startPoint x: 651, startPoint y: 384, endPoint x: 410, endPoint y: 198, distance: 304.7
click at [410, 198] on quentale-workspace at bounding box center [412, 203] width 825 height 406
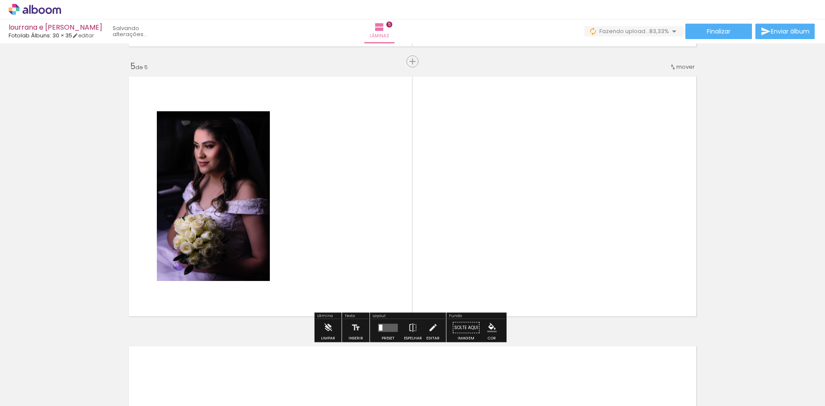
scroll to position [1074, 0]
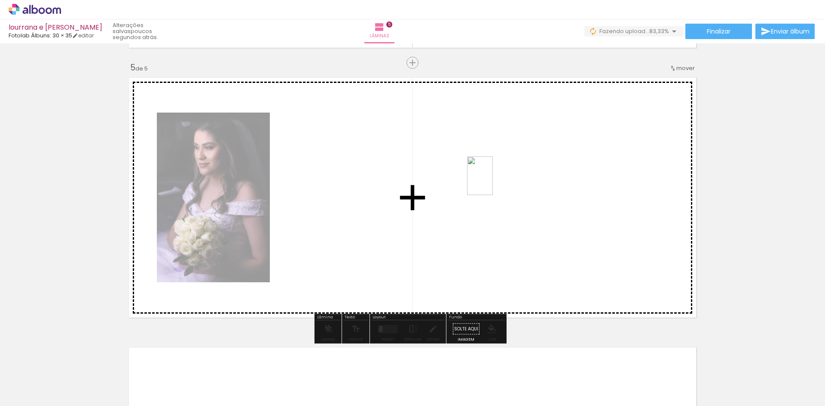
drag, startPoint x: 695, startPoint y: 371, endPoint x: 492, endPoint y: 174, distance: 281.9
click at [492, 174] on quentale-workspace at bounding box center [412, 203] width 825 height 406
drag, startPoint x: 746, startPoint y: 369, endPoint x: 550, endPoint y: 195, distance: 261.4
click at [531, 188] on quentale-workspace at bounding box center [412, 203] width 825 height 406
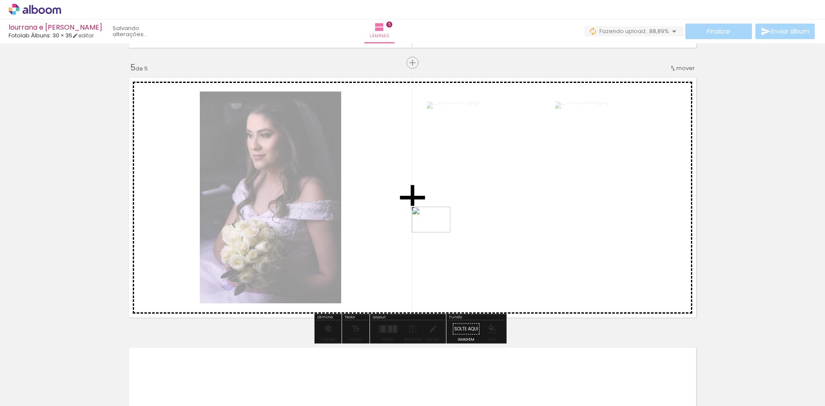
drag, startPoint x: 795, startPoint y: 369, endPoint x: 437, endPoint y: 232, distance: 382.8
click at [437, 232] on quentale-workspace at bounding box center [412, 203] width 825 height 406
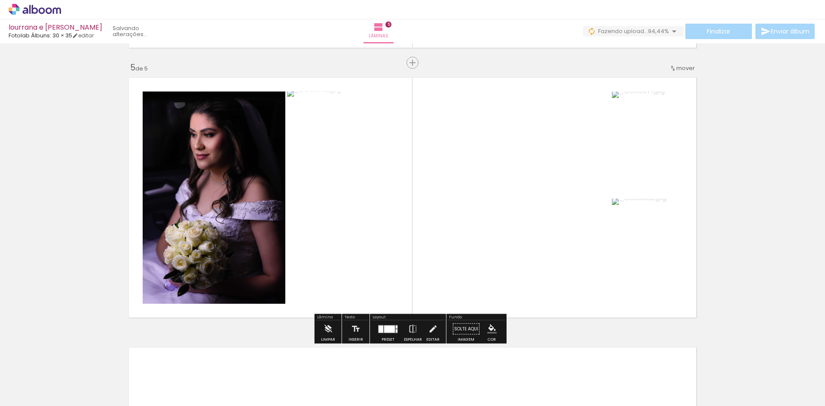
click at [381, 333] on div at bounding box center [387, 328] width 23 height 17
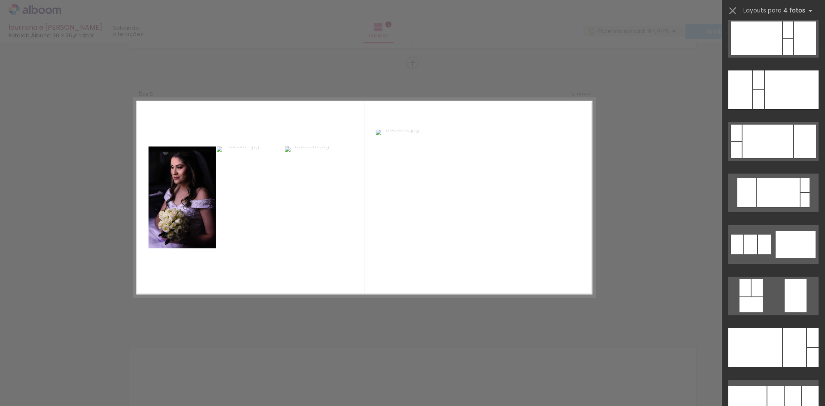
scroll to position [2019, 0]
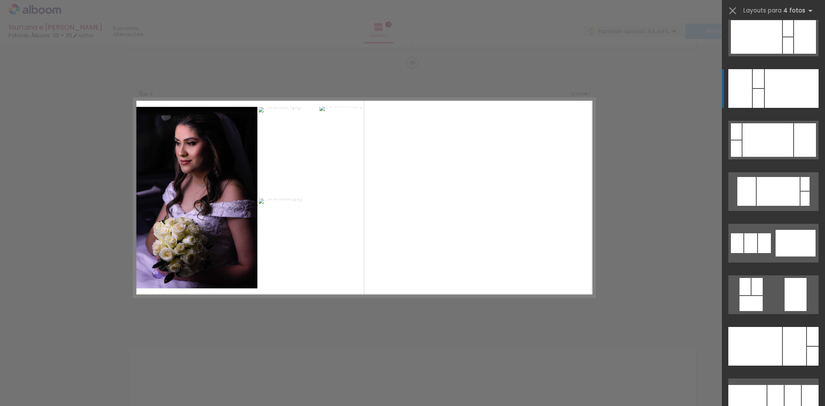
click at [770, 90] on div at bounding box center [792, 88] width 54 height 39
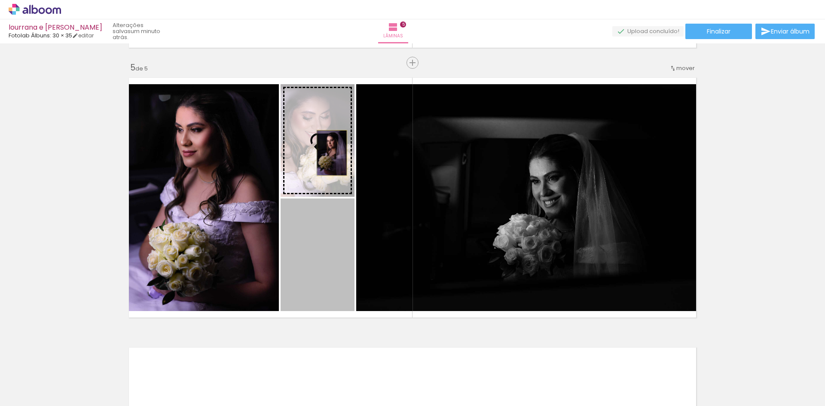
drag, startPoint x: 337, startPoint y: 239, endPoint x: 329, endPoint y: 153, distance: 86.8
click at [0, 0] on slot at bounding box center [0, 0] width 0 height 0
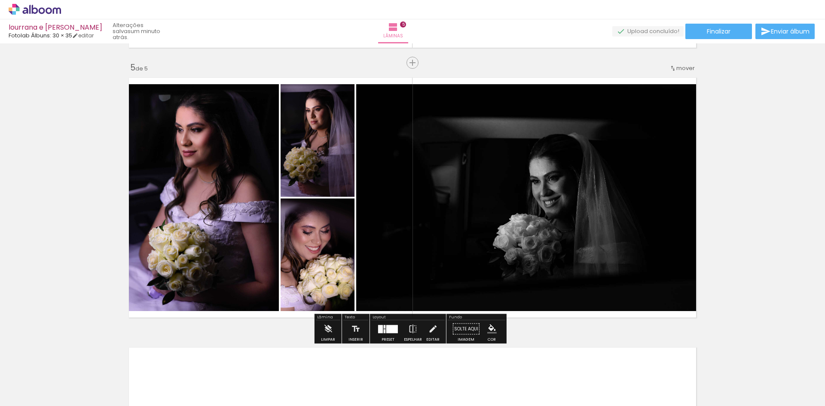
click at [321, 247] on quentale-photo at bounding box center [317, 254] width 74 height 113
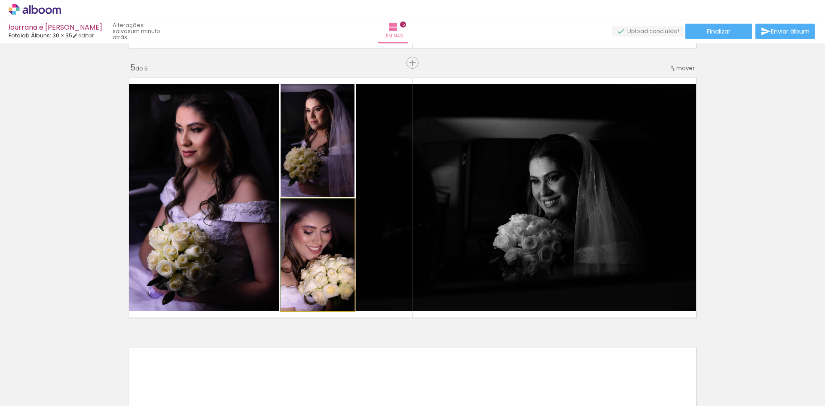
drag, startPoint x: 321, startPoint y: 247, endPoint x: 338, endPoint y: 250, distance: 16.9
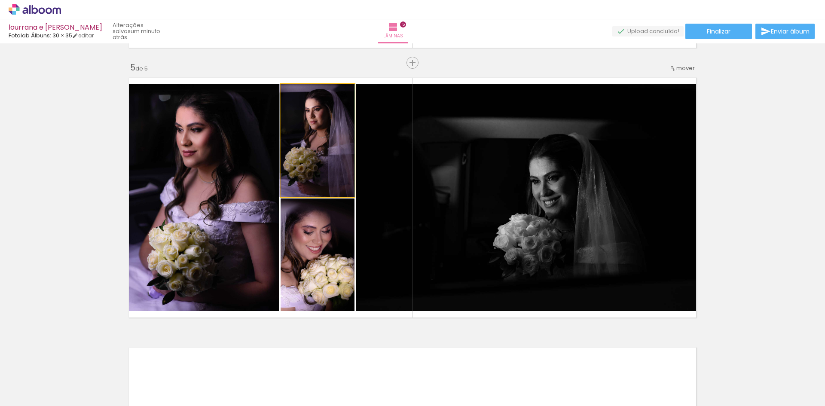
drag, startPoint x: 326, startPoint y: 180, endPoint x: 301, endPoint y: 179, distance: 25.3
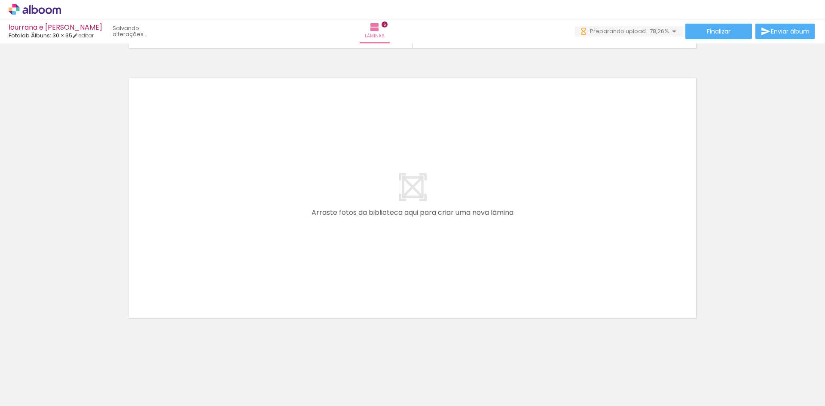
scroll to position [0, 0]
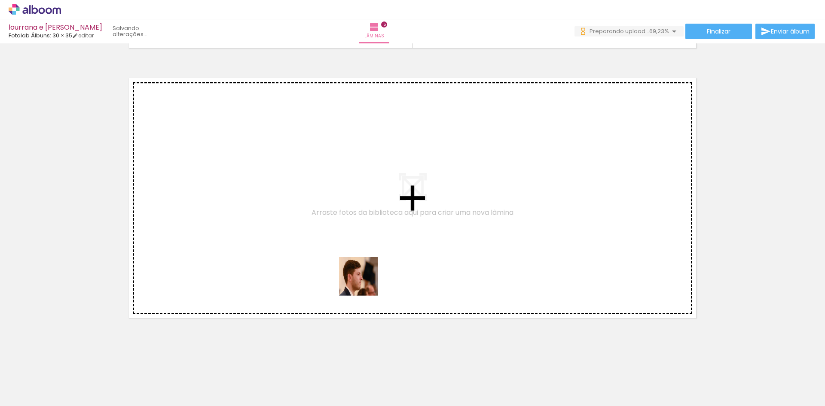
drag, startPoint x: 456, startPoint y: 382, endPoint x: 280, endPoint y: 222, distance: 238.7
click at [280, 222] on quentale-workspace at bounding box center [412, 203] width 825 height 406
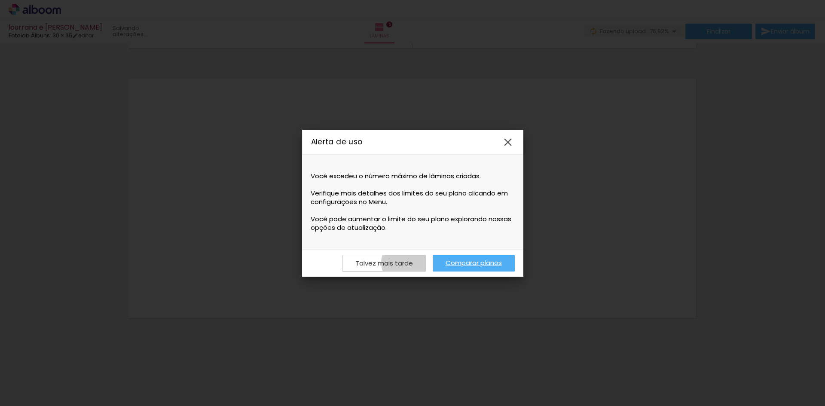
click at [0, 0] on slot "Talvez mais tarde" at bounding box center [0, 0] width 0 height 0
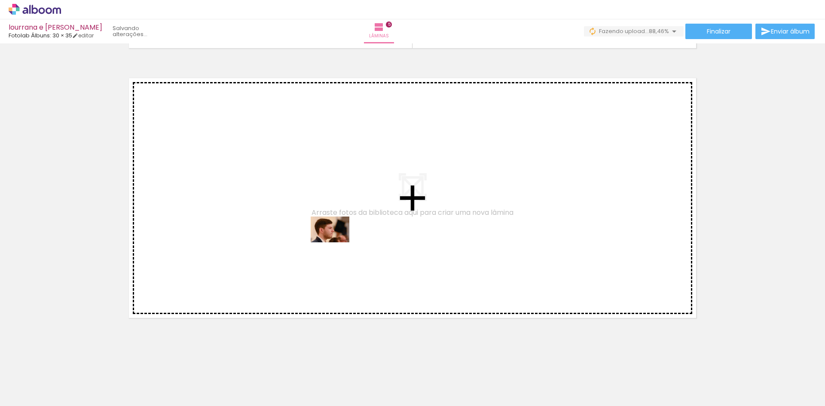
drag, startPoint x: 458, startPoint y: 378, endPoint x: 336, endPoint y: 241, distance: 183.5
click at [336, 241] on quentale-workspace at bounding box center [412, 203] width 825 height 406
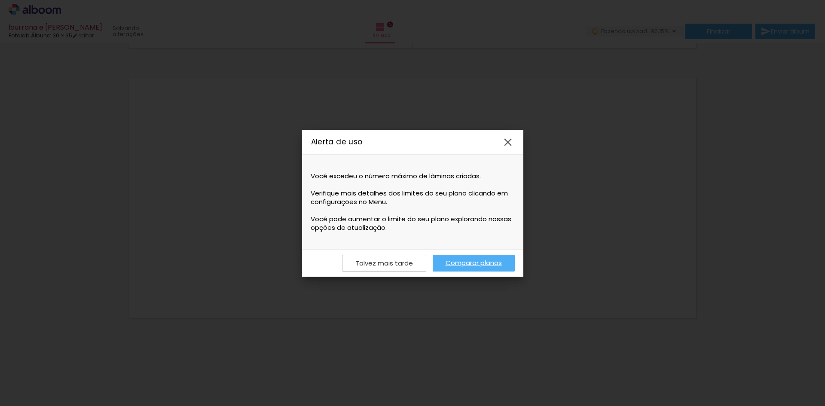
click at [510, 139] on iron-icon at bounding box center [507, 142] width 13 height 13
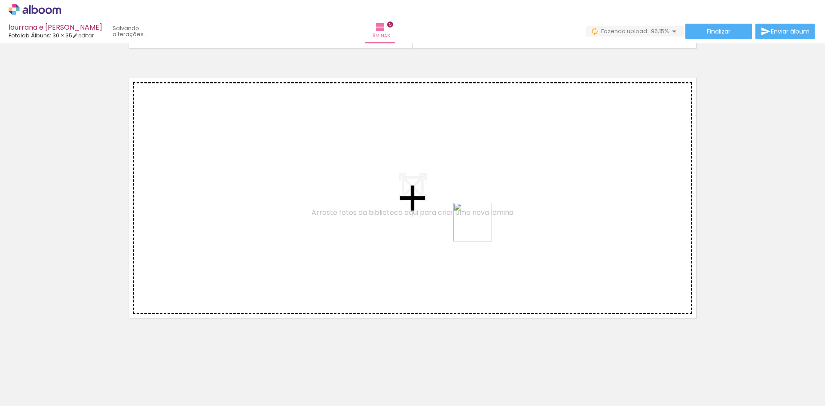
drag, startPoint x: 560, startPoint y: 378, endPoint x: 475, endPoint y: 218, distance: 180.6
click at [475, 219] on quentale-workspace at bounding box center [412, 203] width 825 height 406
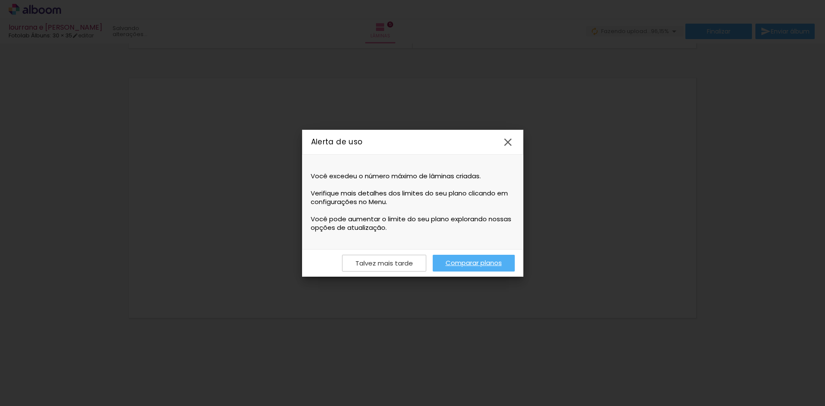
click at [509, 141] on iron-icon at bounding box center [507, 142] width 13 height 13
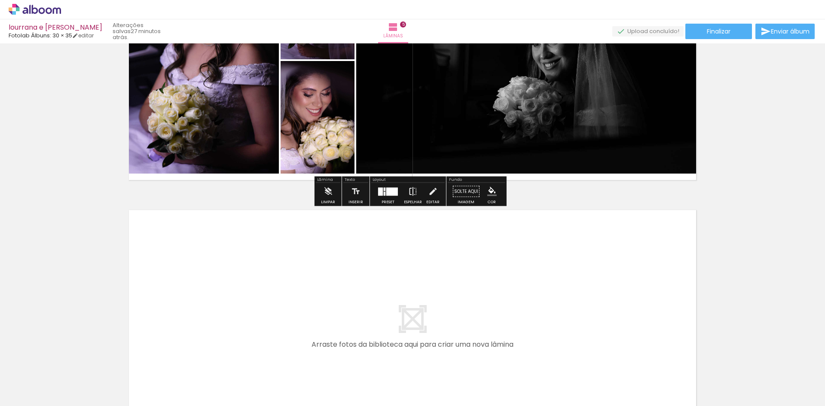
scroll to position [1350, 0]
